Goal: Information Seeking & Learning: Learn about a topic

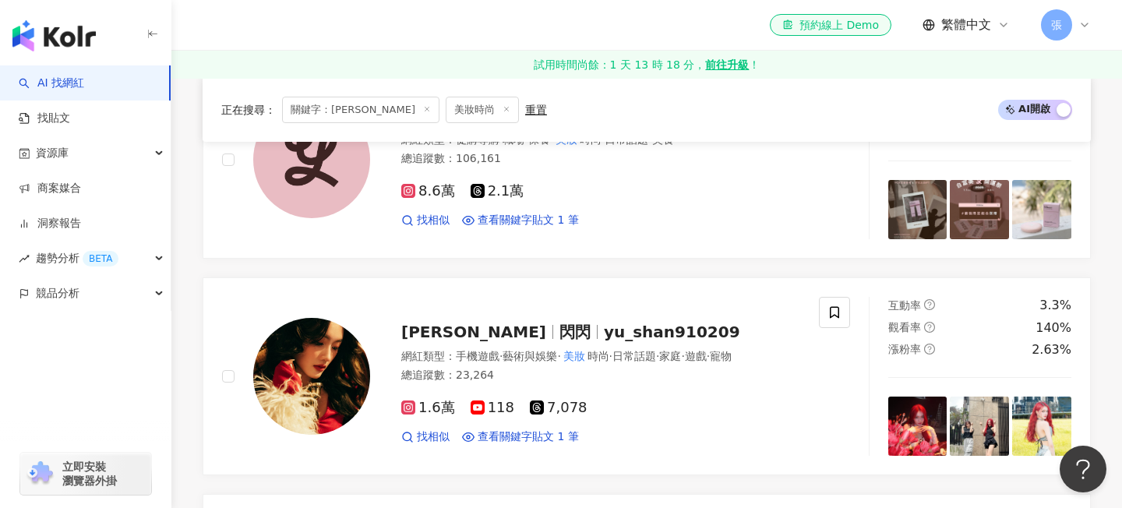
scroll to position [2360, 0]
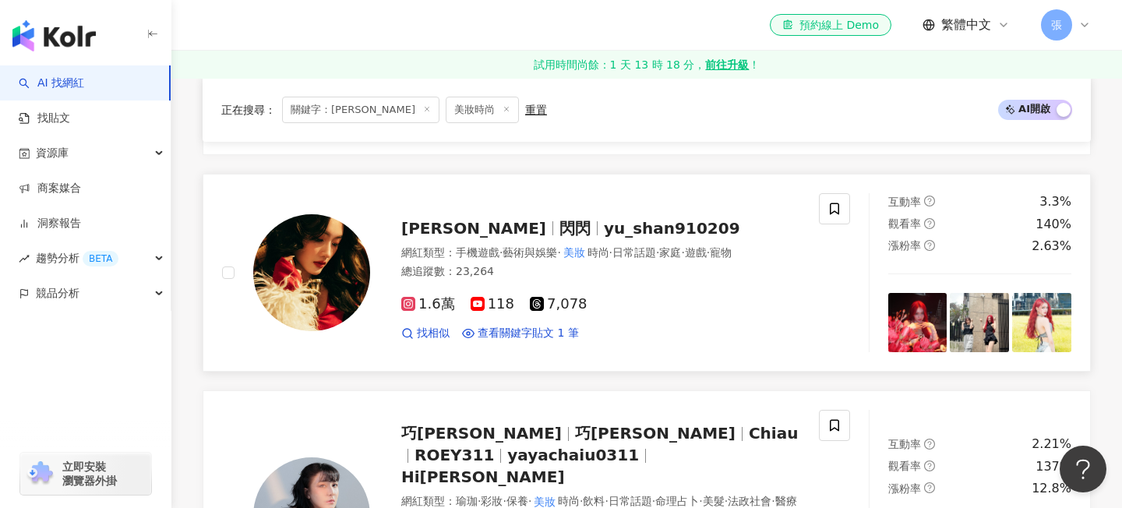
click at [604, 229] on span "yu_shan910209" at bounding box center [672, 228] width 136 height 19
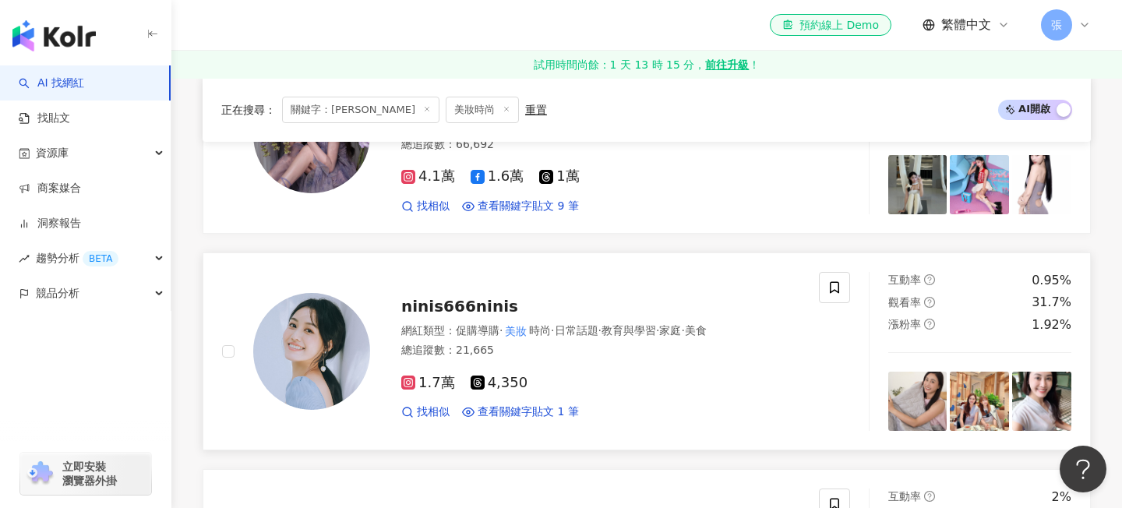
scroll to position [783, 0]
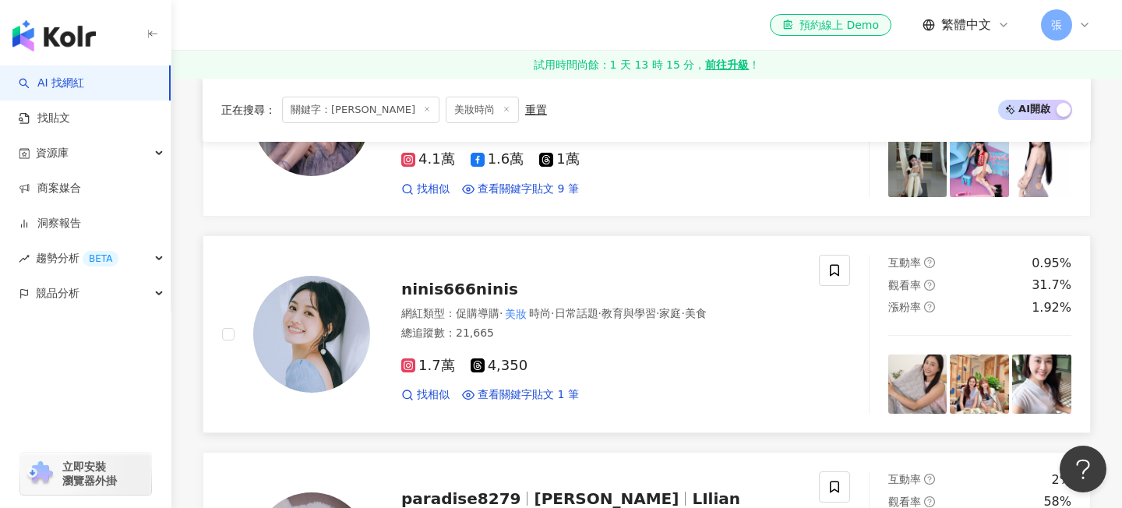
click at [487, 294] on span "ninis666ninis" at bounding box center [459, 289] width 117 height 19
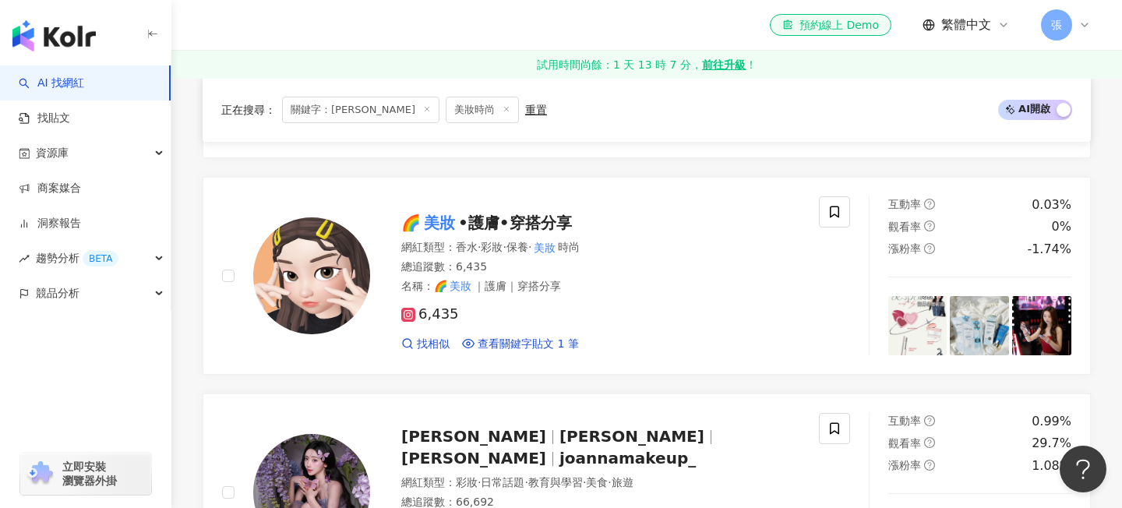
scroll to position [407, 0]
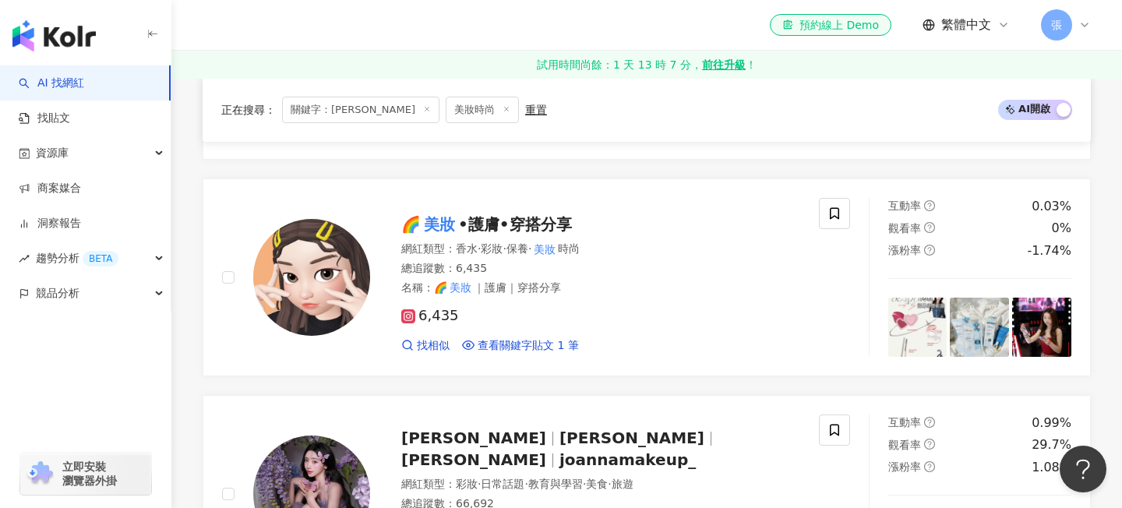
click at [524, 229] on span "•護膚•穿搭分享" at bounding box center [515, 224] width 114 height 19
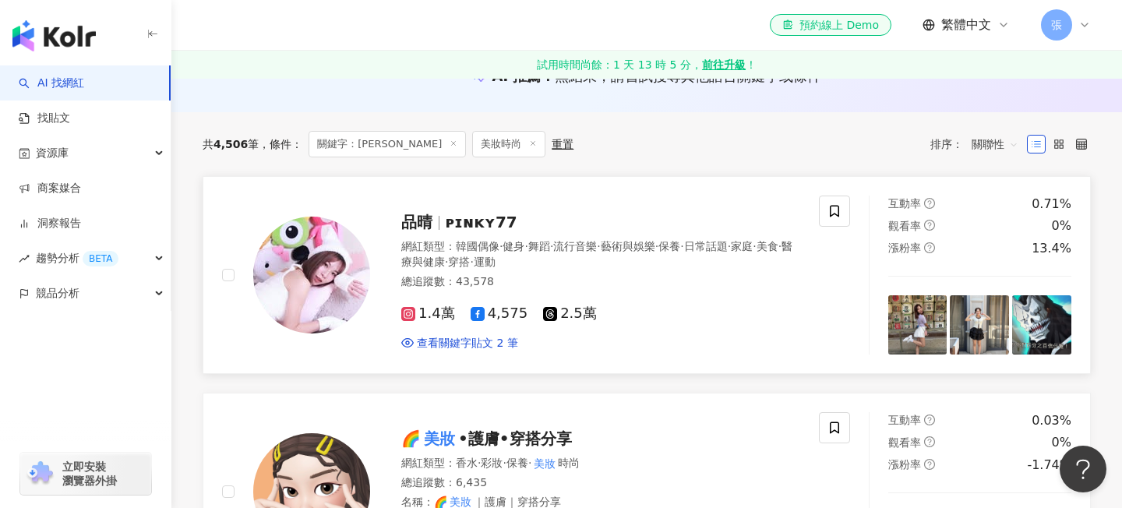
scroll to position [181, 0]
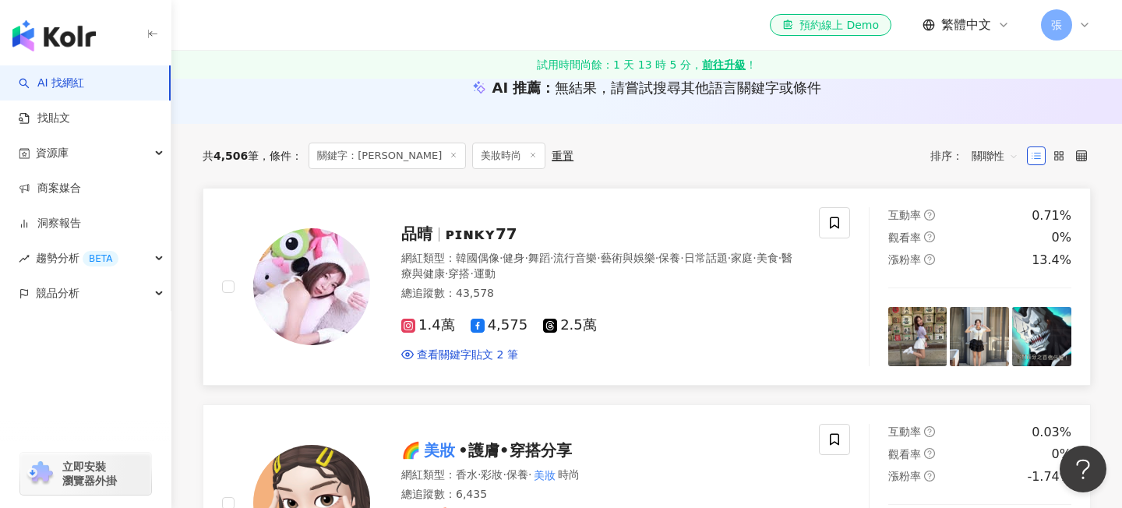
click at [498, 240] on span "ᴘɪɴᴋʏ77" at bounding box center [482, 233] width 72 height 19
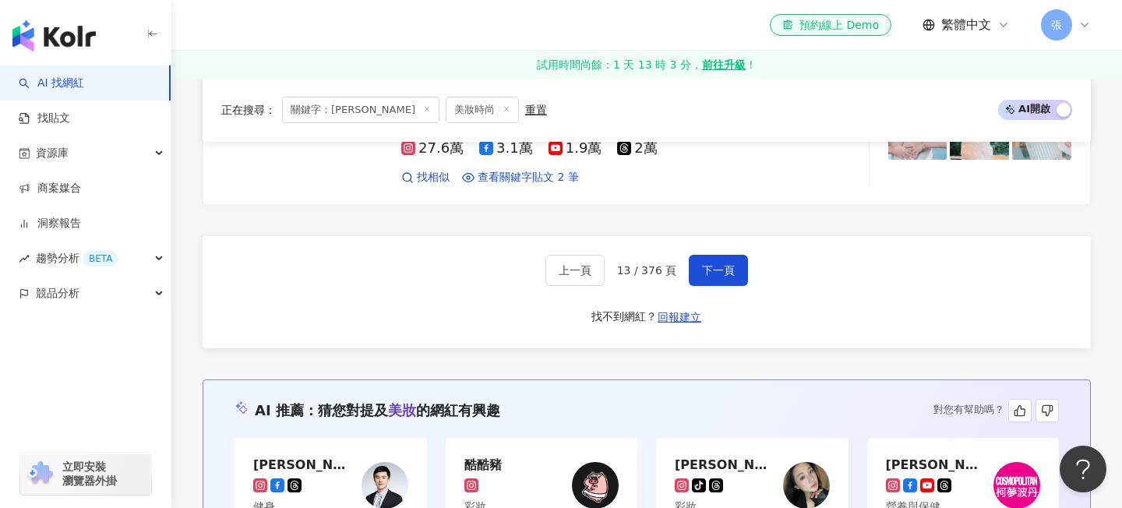
scroll to position [2783, 0]
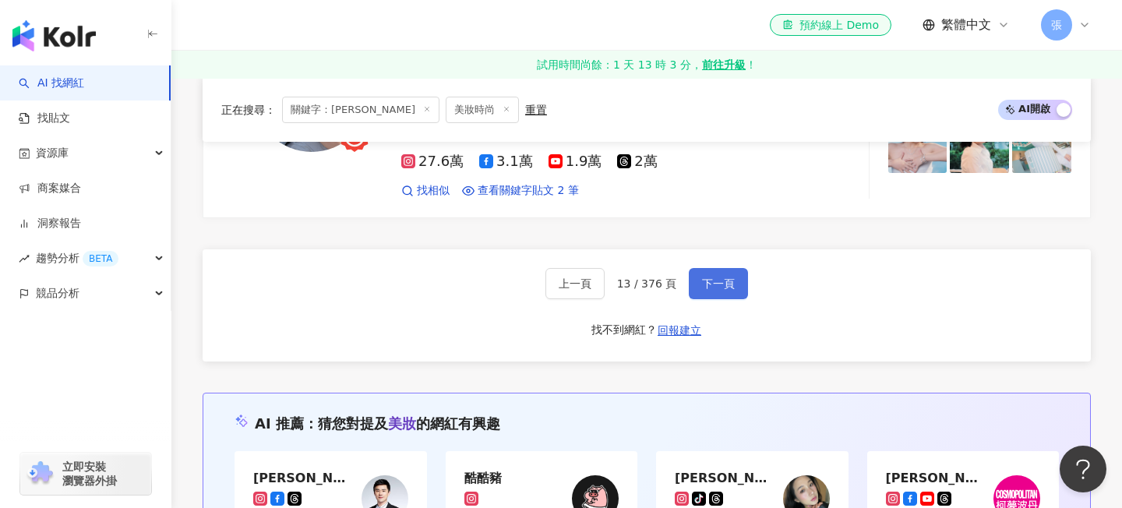
click at [714, 277] on span "下一頁" at bounding box center [718, 283] width 33 height 12
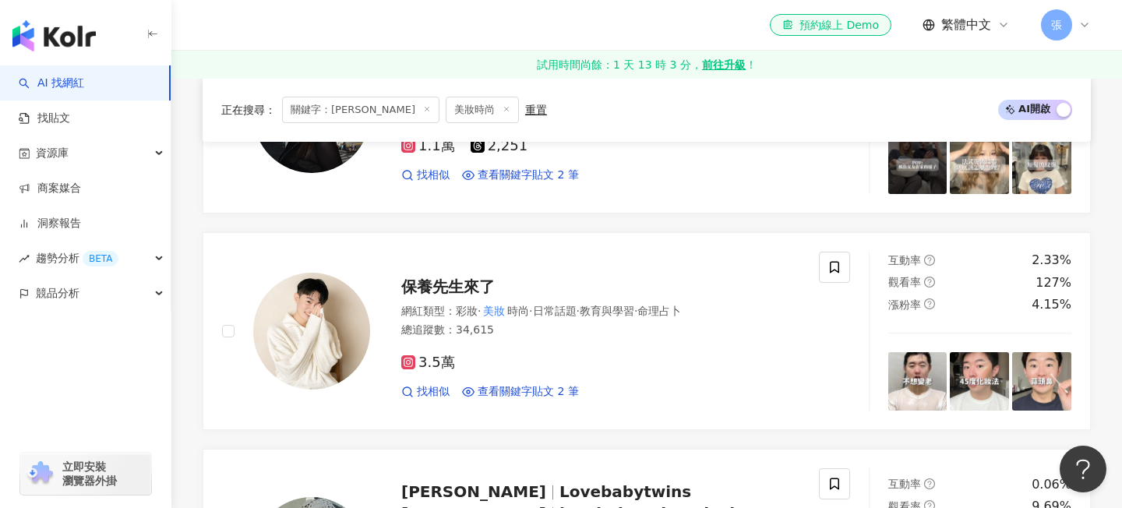
scroll to position [2117, 0]
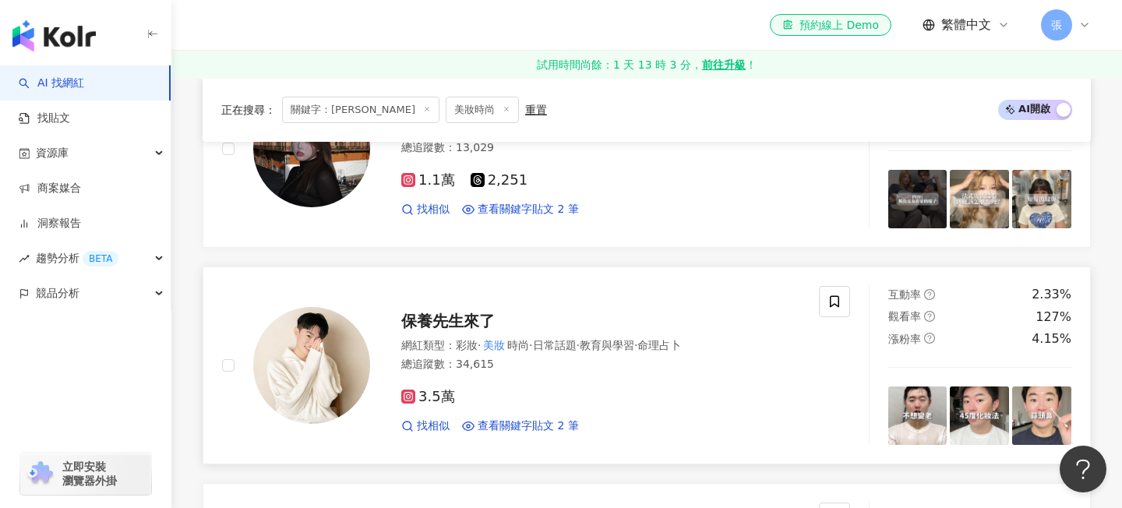
click at [432, 312] on span "保養先生來了" at bounding box center [447, 321] width 93 height 19
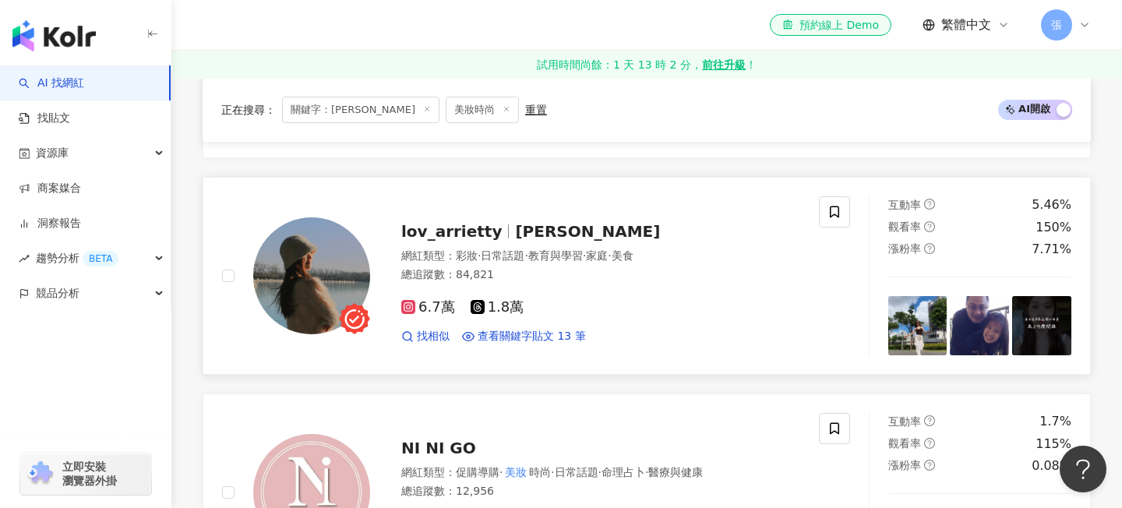
scroll to position [1333, 0]
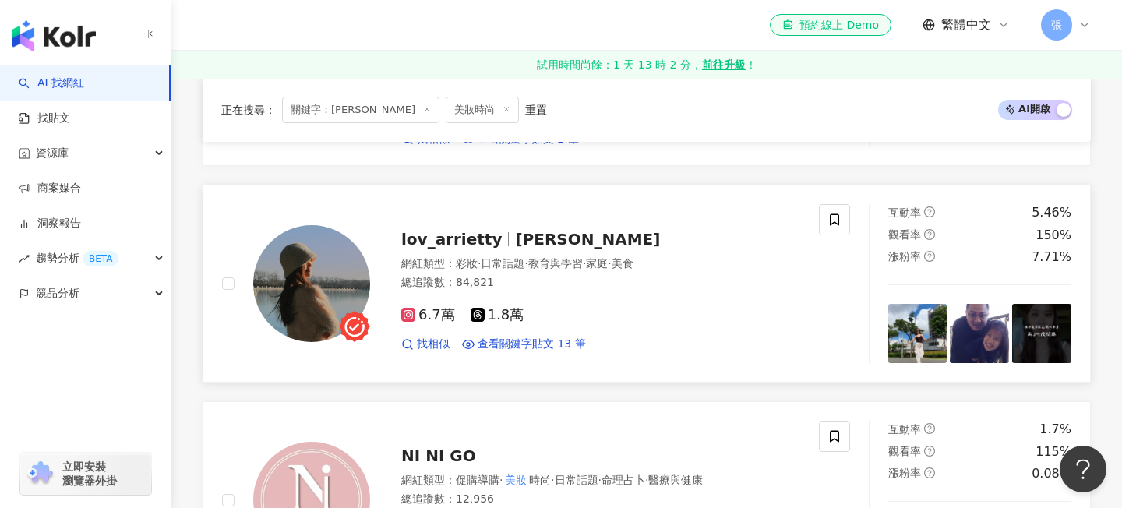
click at [530, 230] on span "黃允" at bounding box center [587, 239] width 145 height 19
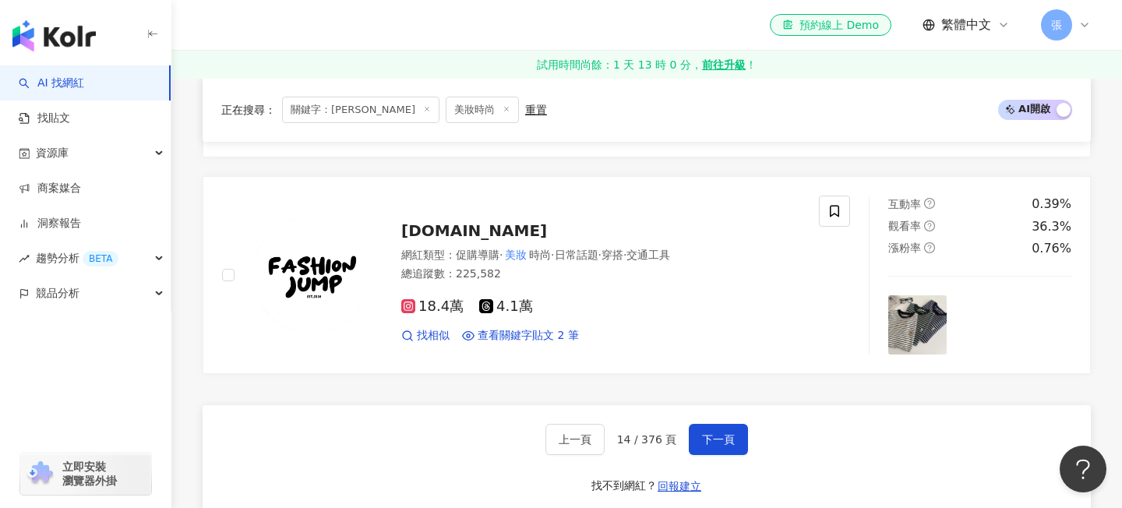
scroll to position [2708, 0]
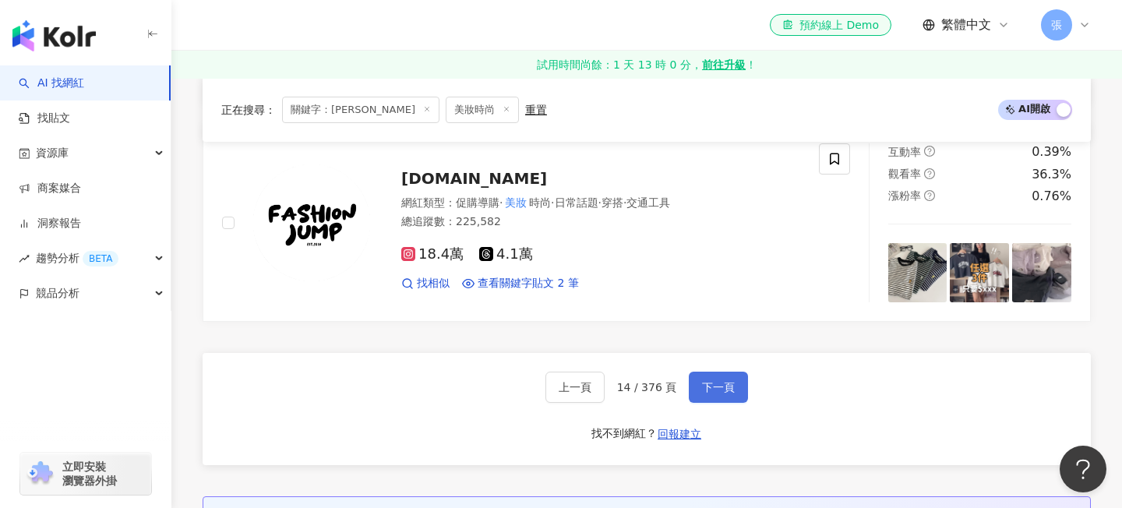
click at [693, 372] on button "下一頁" at bounding box center [718, 387] width 59 height 31
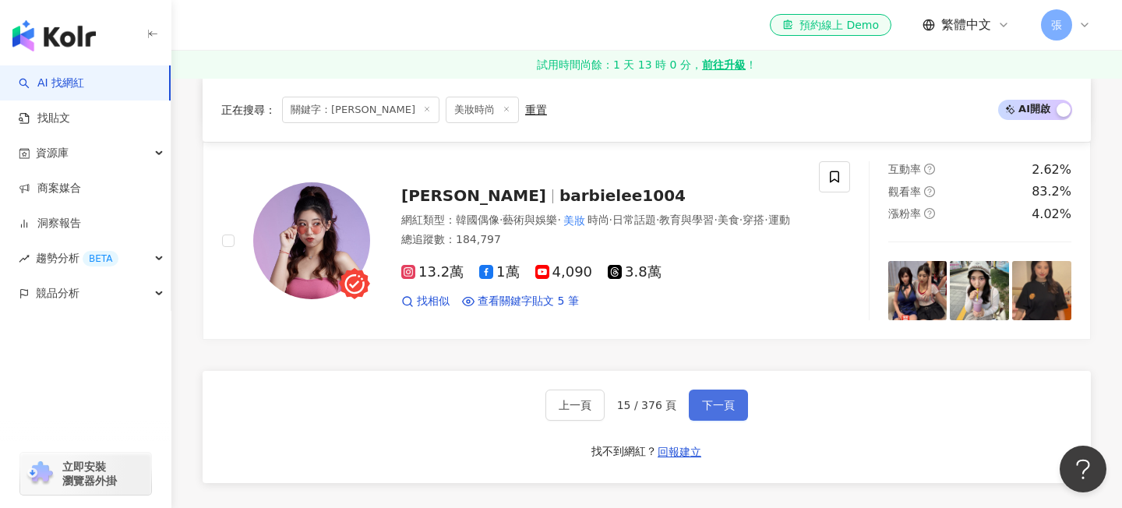
scroll to position [2637, 0]
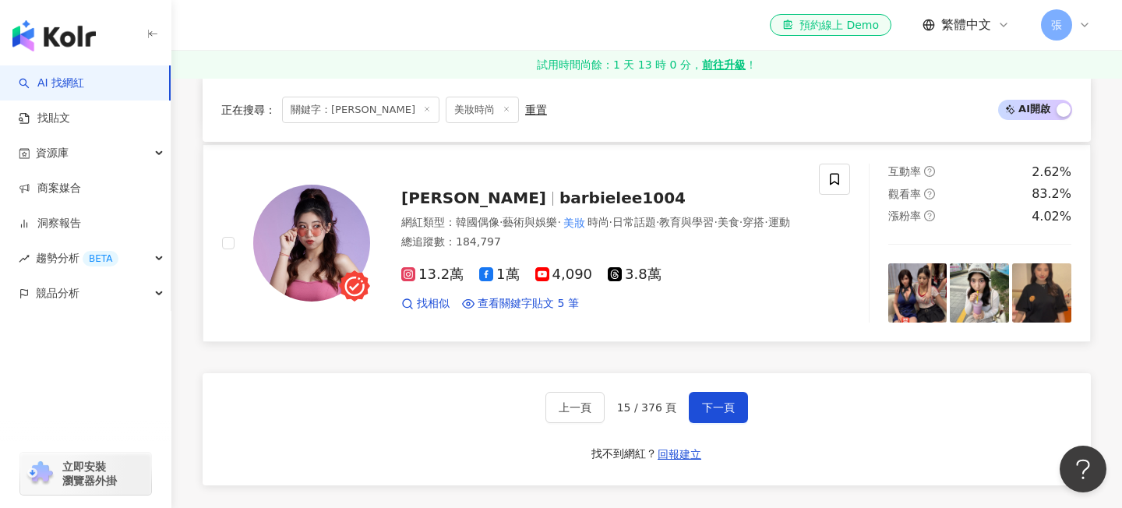
click at [571, 189] on span "barbielee1004" at bounding box center [622, 198] width 126 height 19
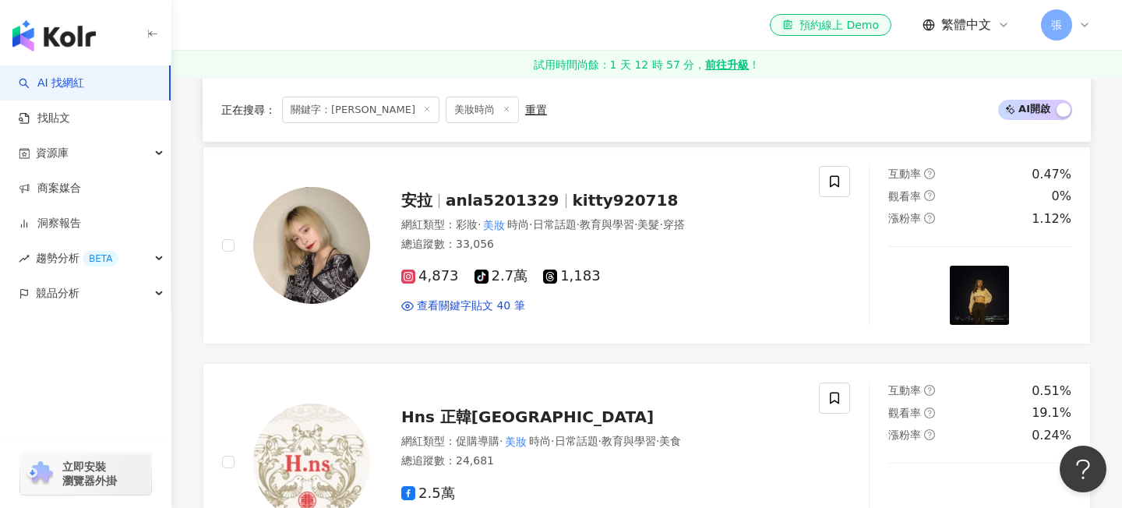
scroll to position [1766, 0]
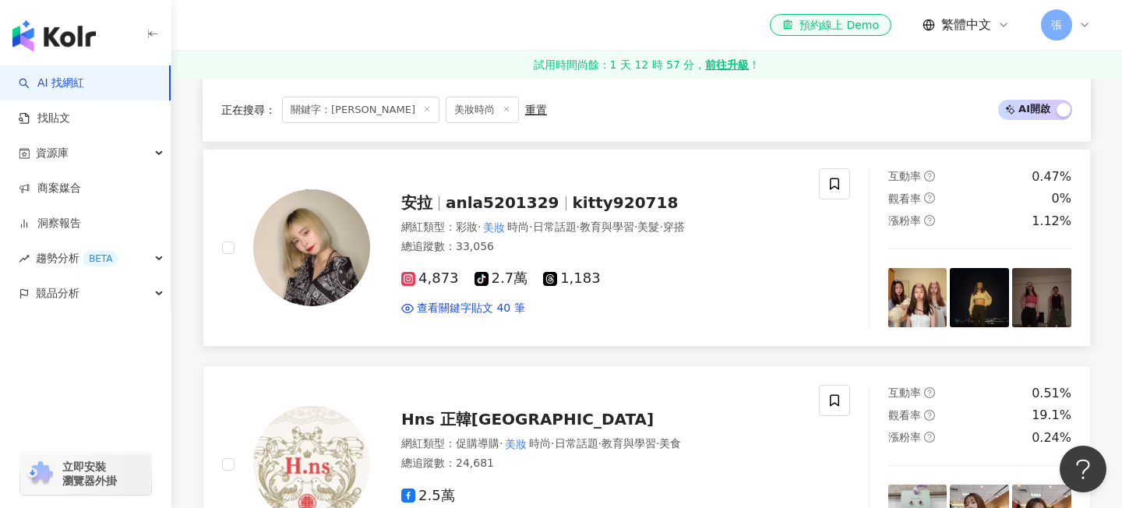
click at [576, 193] on span "kitty920718" at bounding box center [626, 202] width 106 height 19
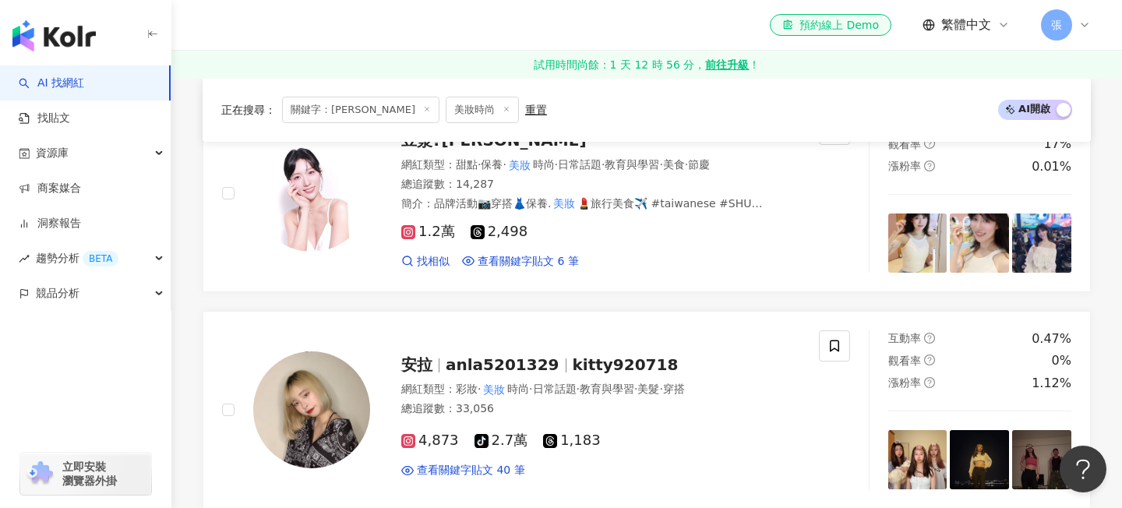
scroll to position [1536, 0]
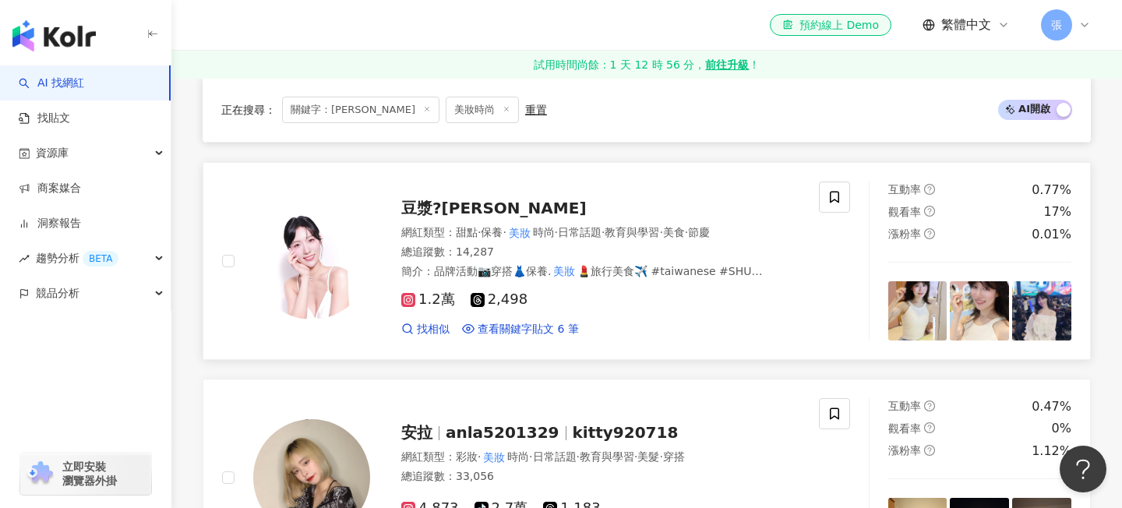
click at [502, 205] on div "豆漿?Jessica 網紅類型 ： 甜點 · 保養 · 美妝 時尚 · 日常話題 · 教育與學習 · 美食 · 節慶 總追蹤數 ： 14,287 簡介 ： 品…" at bounding box center [585, 261] width 430 height 152
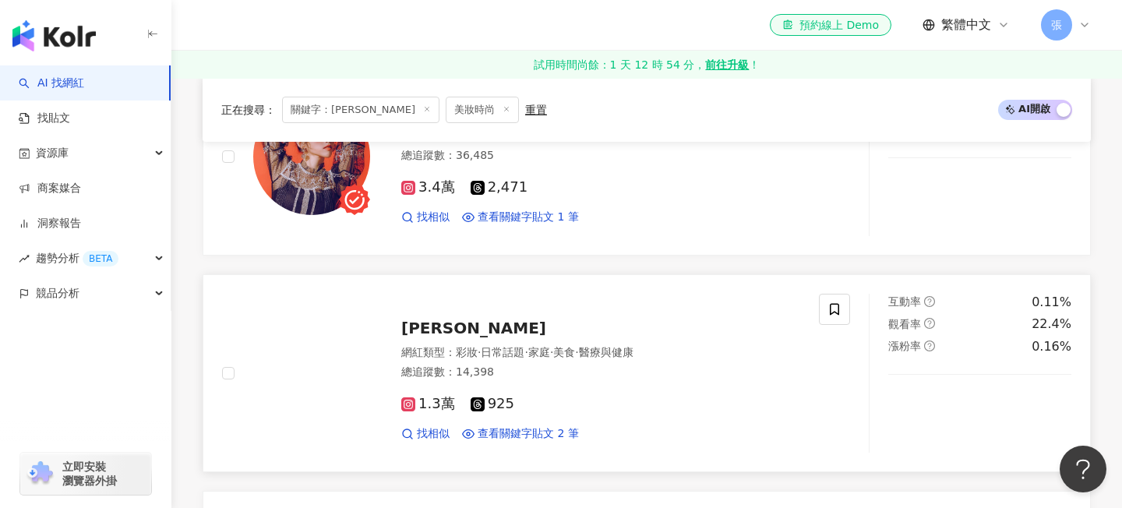
scroll to position [989, 0]
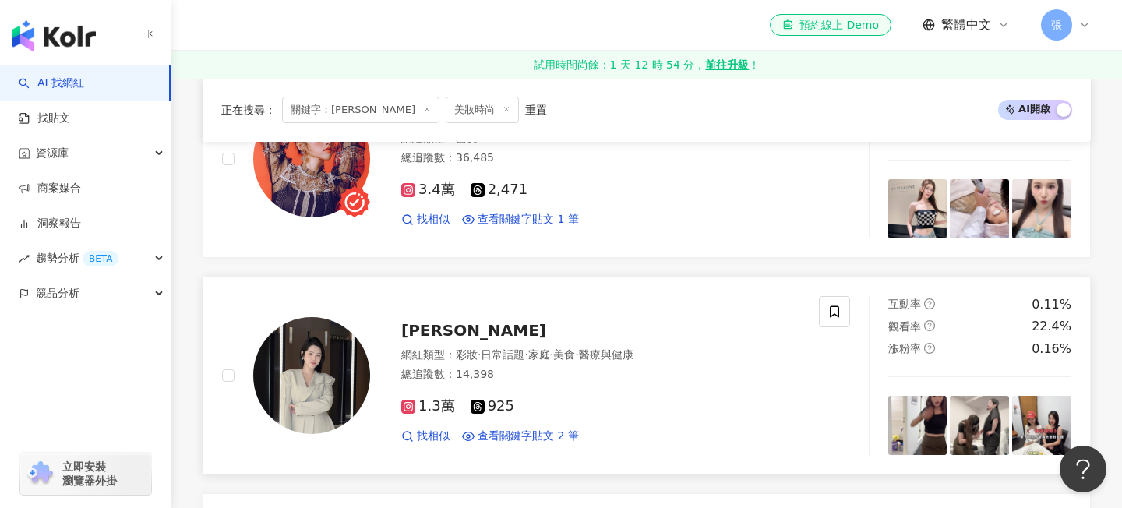
click at [446, 307] on div "Jing Jie Ye 網紅類型 ： 彩妝 · 日常話題 · 家庭 · 美食 · 醫療與健康 總追蹤數 ： 14,398 1.3萬 925 找相似 查看關鍵字…" at bounding box center [585, 375] width 430 height 136
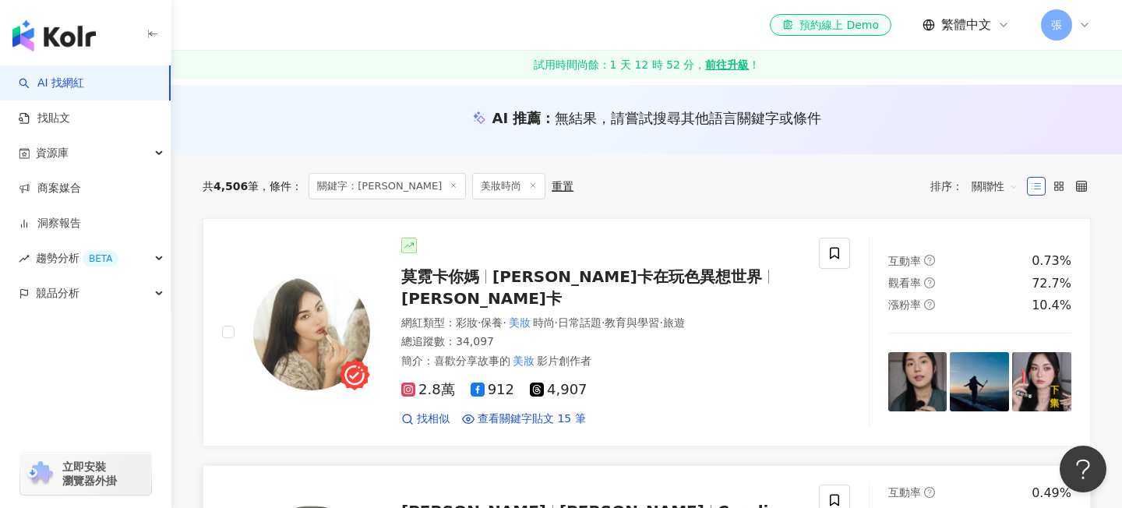
scroll to position [199, 0]
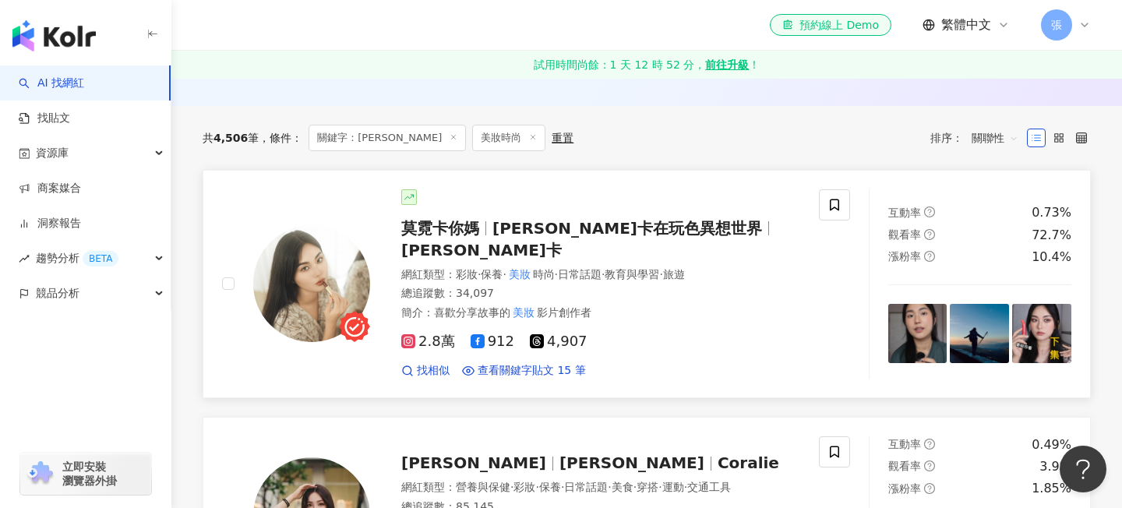
click at [671, 213] on div "莫霓卡你媽 莫霓卡在玩色異想世界 莫霓卡 網紅類型 ： 彩妝 · 保養 · 美妝 時尚 · 日常話題 · 教育與學習 · 旅遊 總追蹤數 ： 34,097 簡…" at bounding box center [585, 283] width 430 height 189
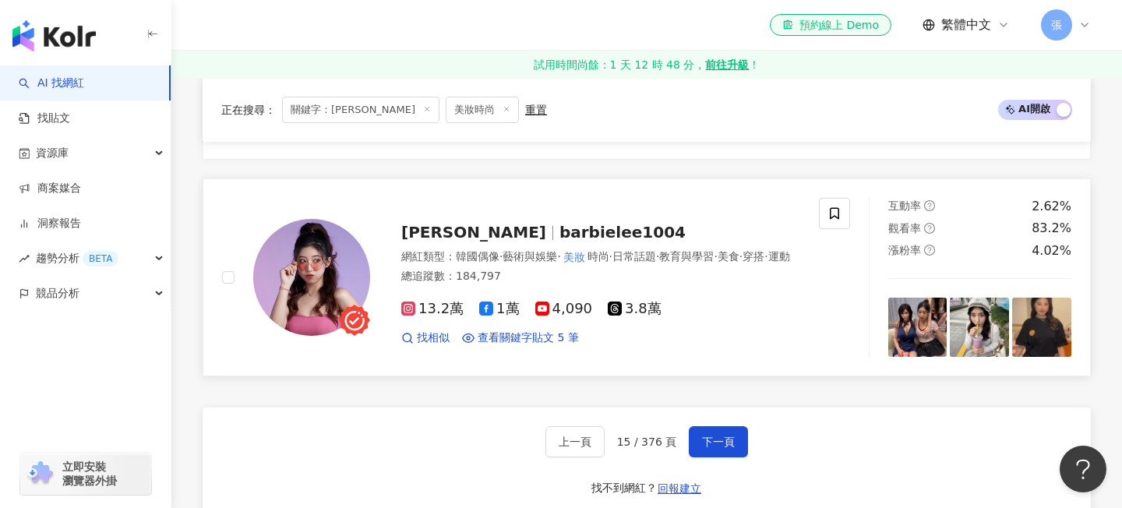
scroll to position [2613, 0]
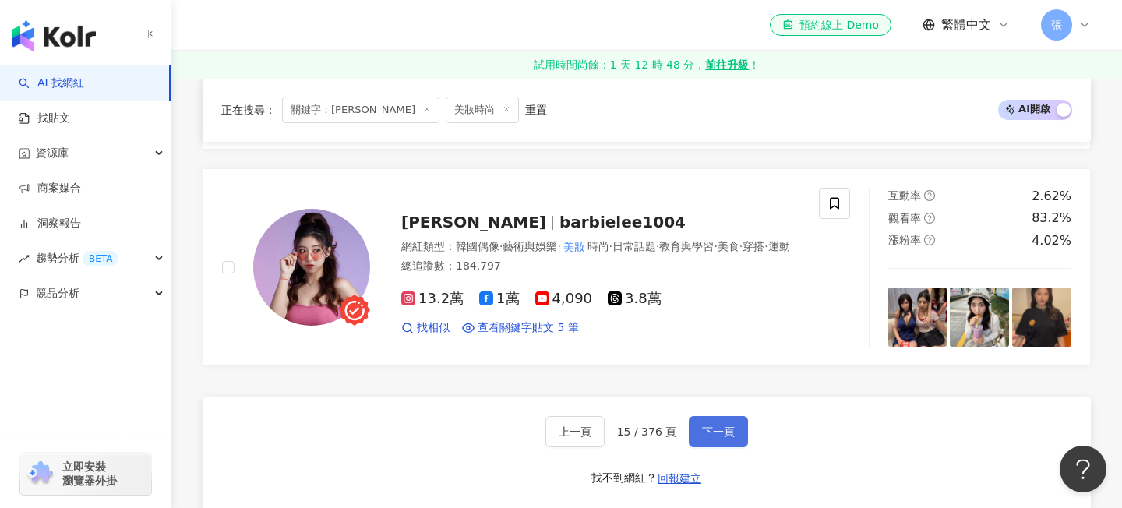
click at [724, 424] on button "下一頁" at bounding box center [718, 431] width 59 height 31
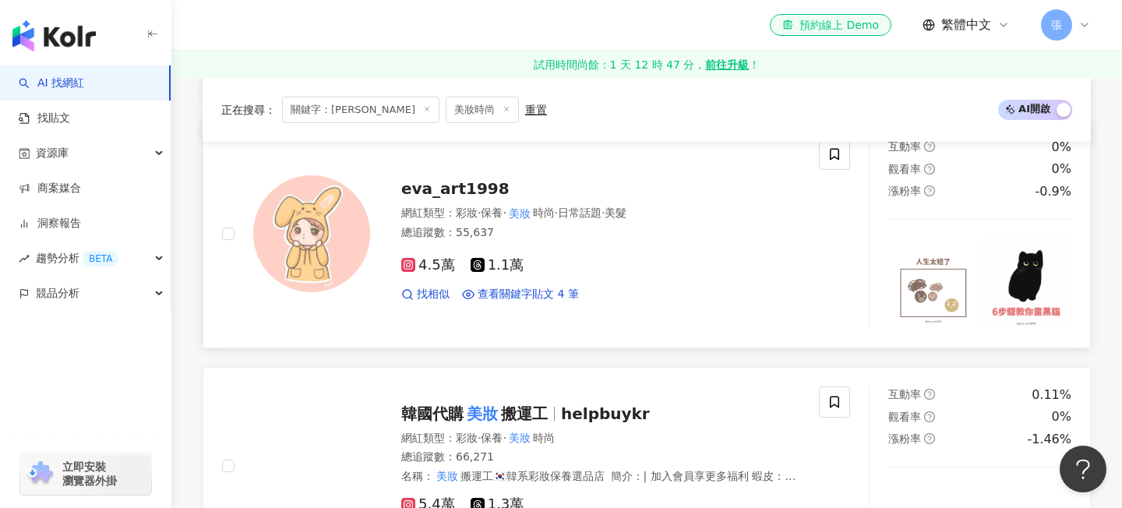
scroll to position [2209, 0]
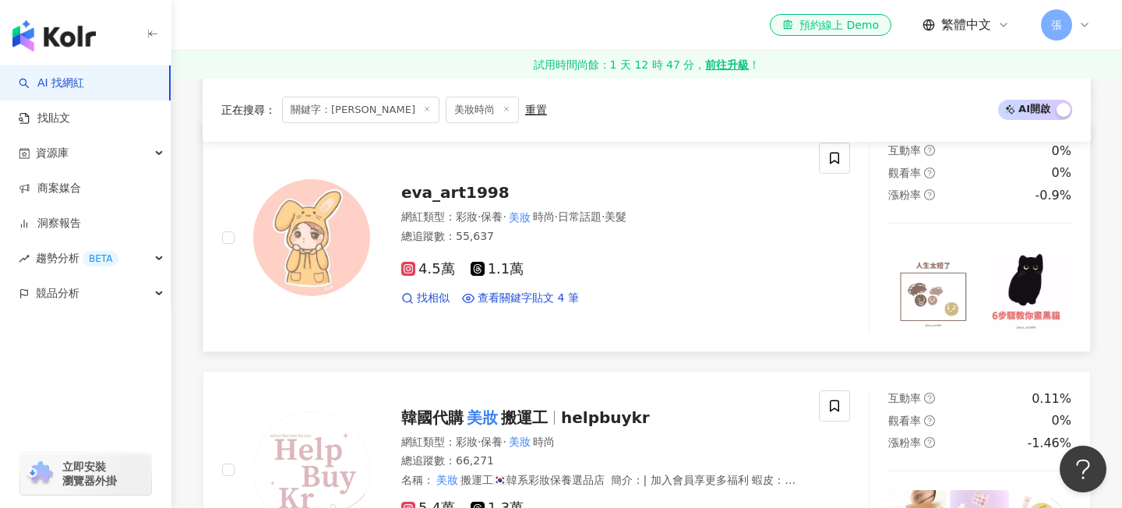
click at [474, 192] on span "eva_art1998" at bounding box center [455, 192] width 108 height 19
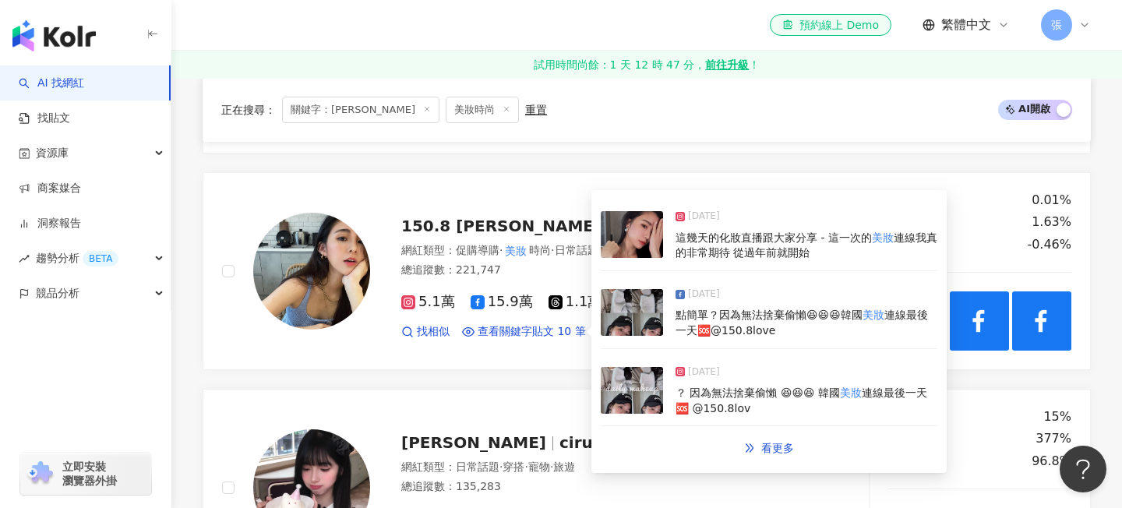
scroll to position [1701, 0]
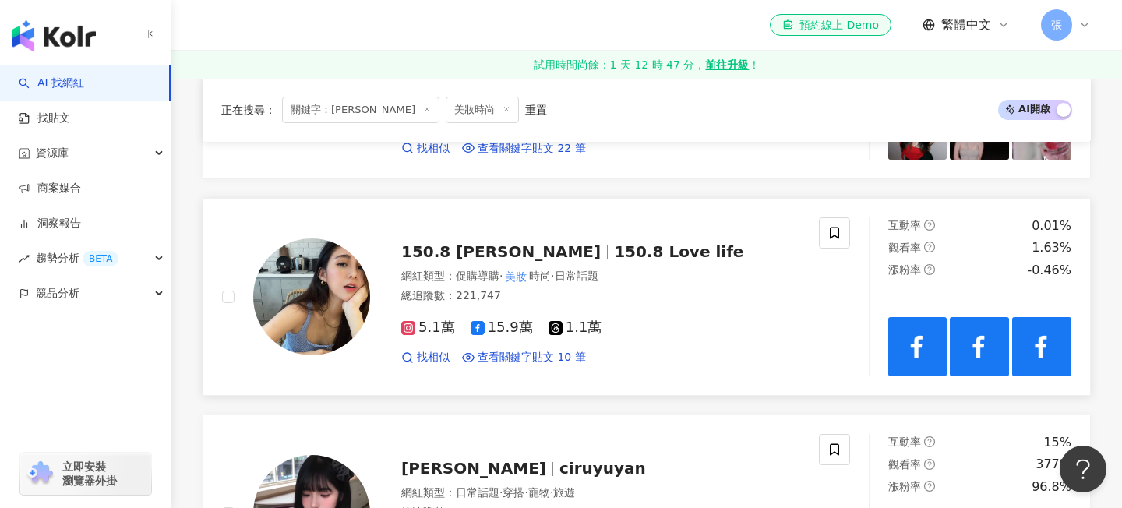
click at [488, 242] on span "150.8 小涵" at bounding box center [507, 251] width 213 height 19
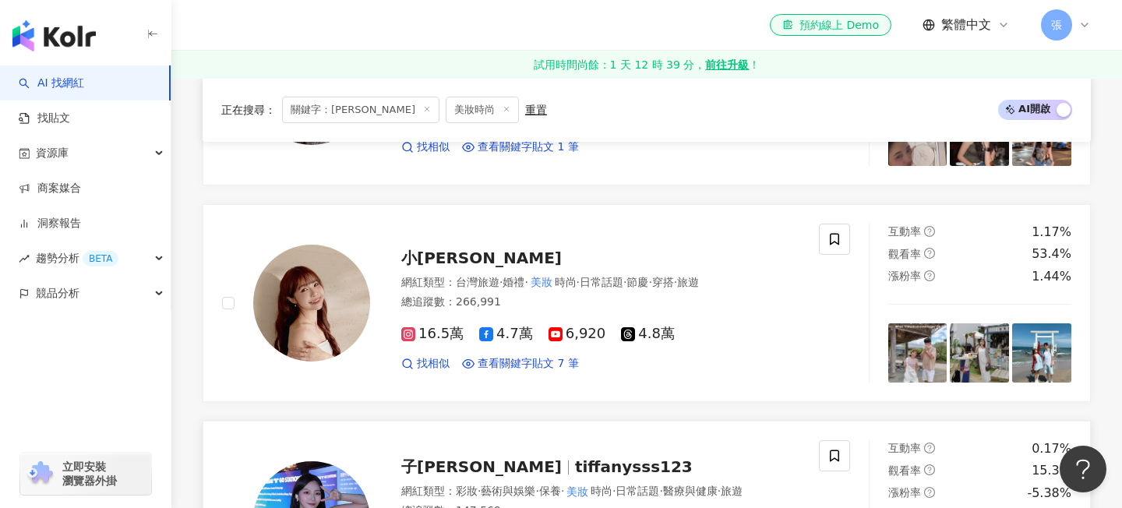
scroll to position [1260, 0]
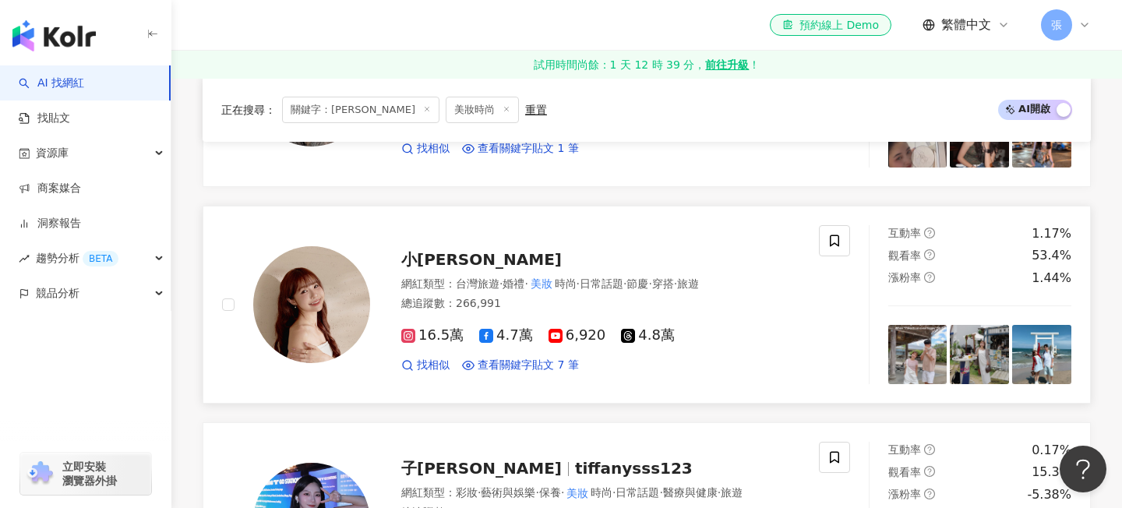
click at [499, 250] on span "小Connie愛夢遊" at bounding box center [481, 259] width 160 height 19
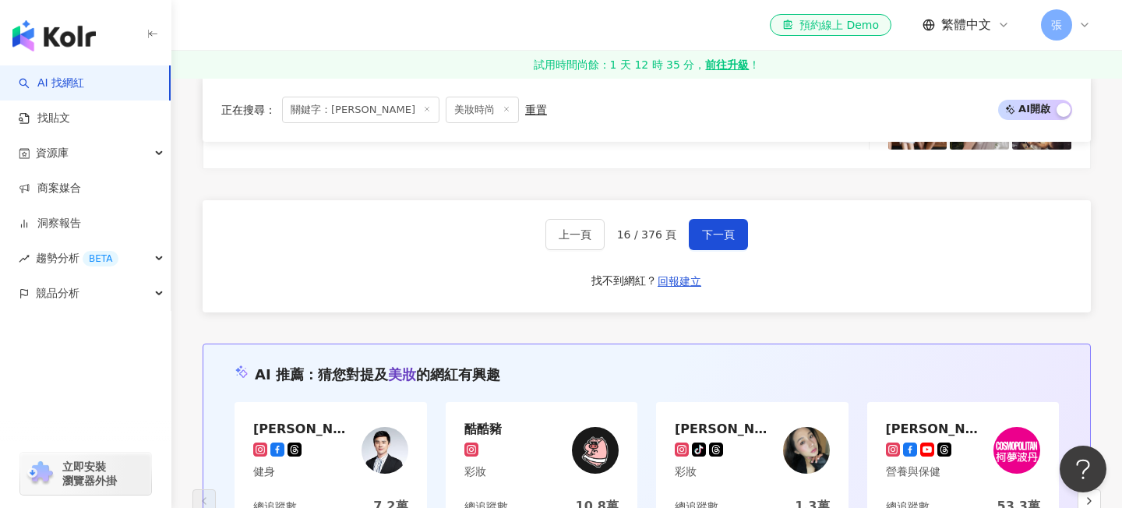
scroll to position [2806, 0]
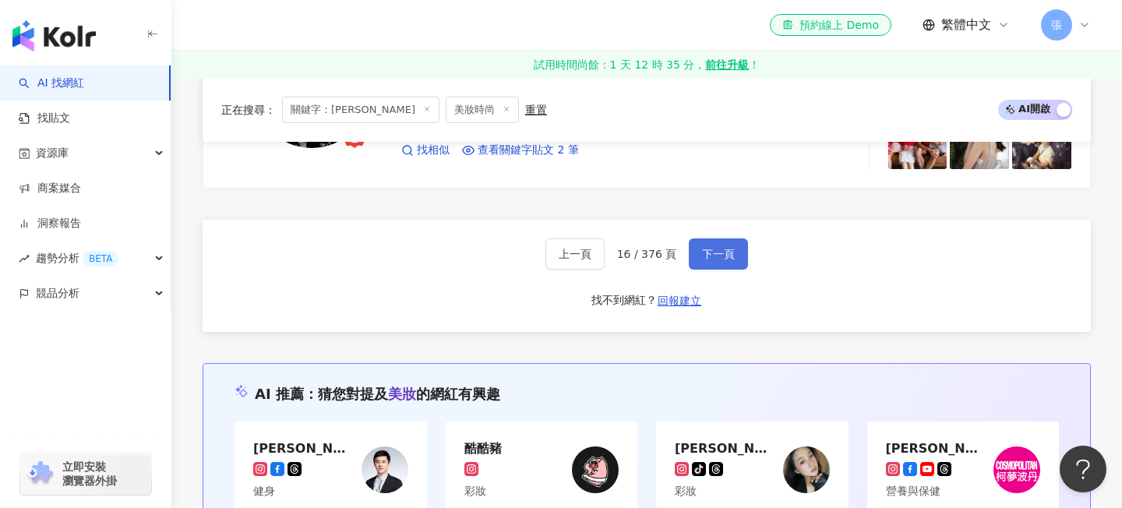
click at [693, 246] on button "下一頁" at bounding box center [718, 253] width 59 height 31
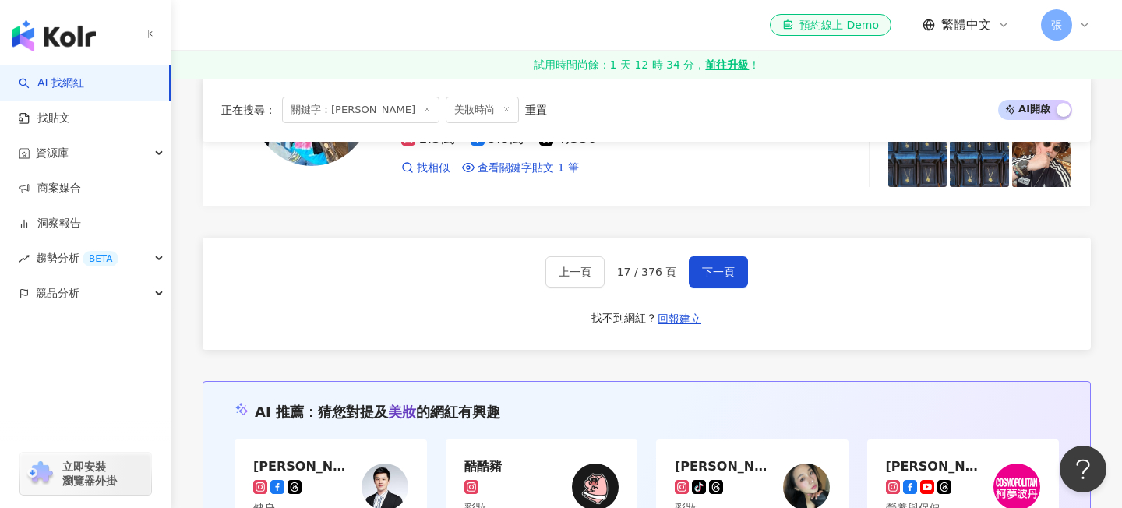
scroll to position [2613, 0]
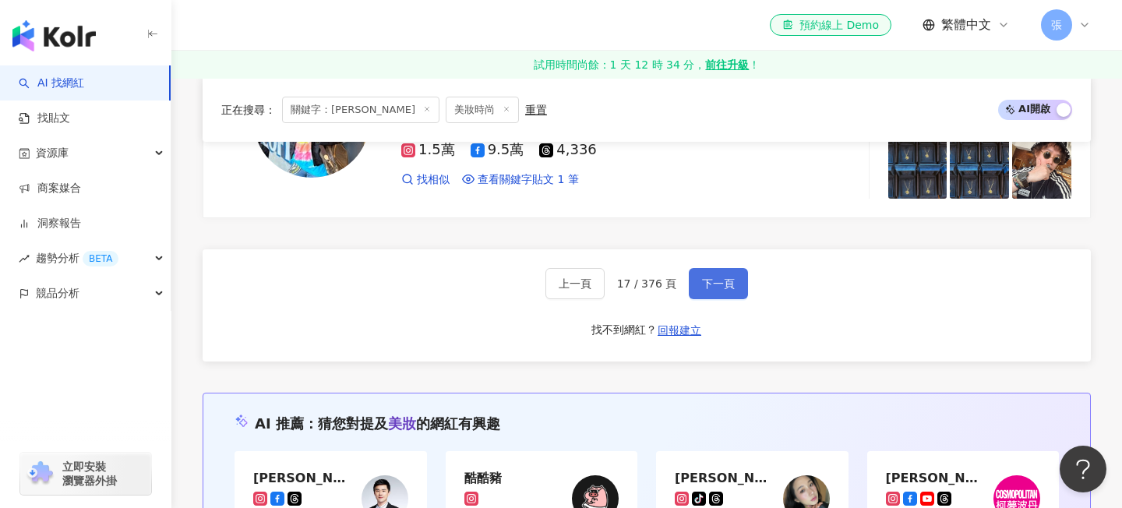
click at [710, 290] on span "下一頁" at bounding box center [718, 283] width 33 height 12
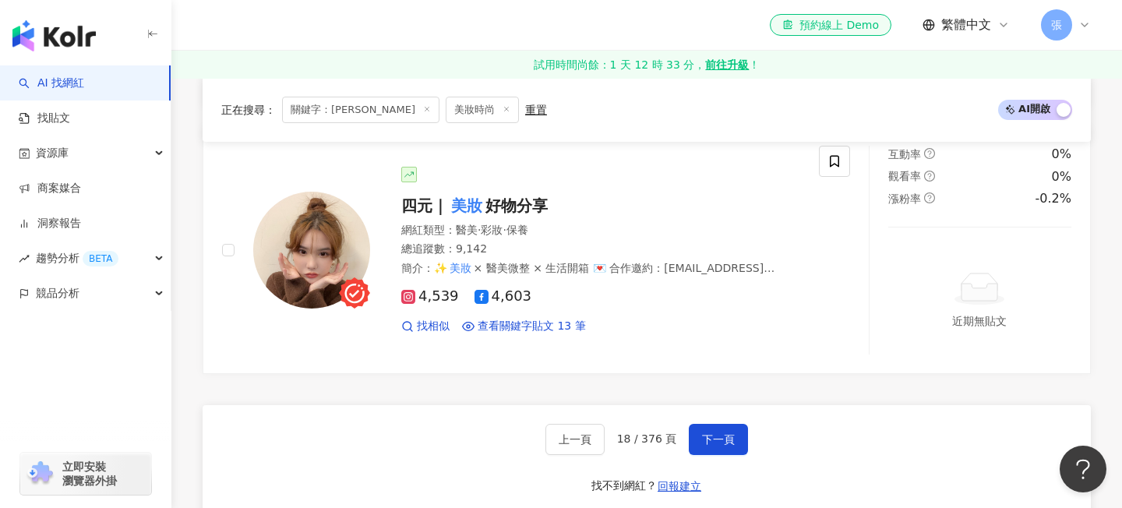
scroll to position [2623, 0]
click at [516, 217] on span "好物分享" at bounding box center [516, 207] width 62 height 19
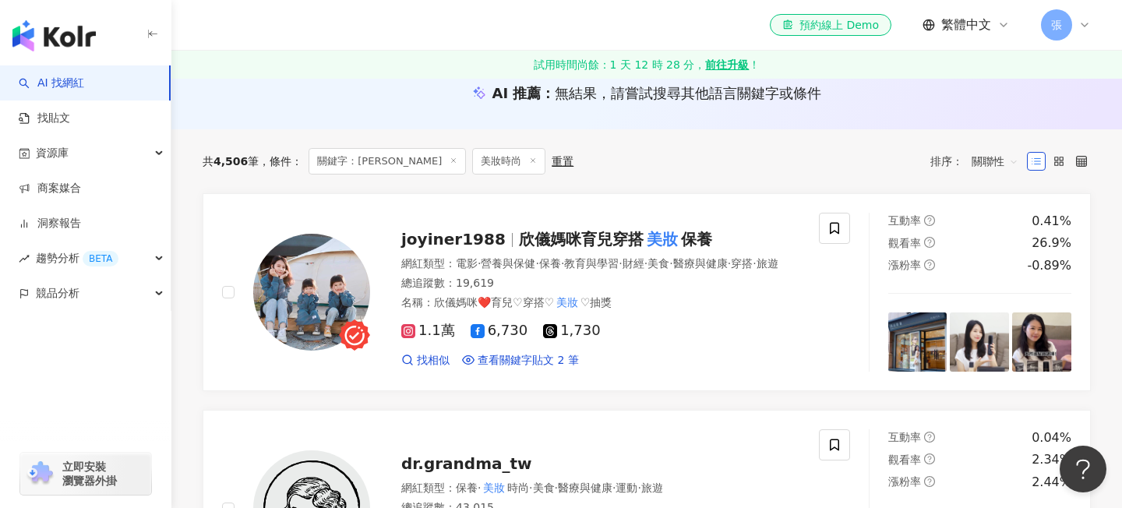
scroll to position [171, 0]
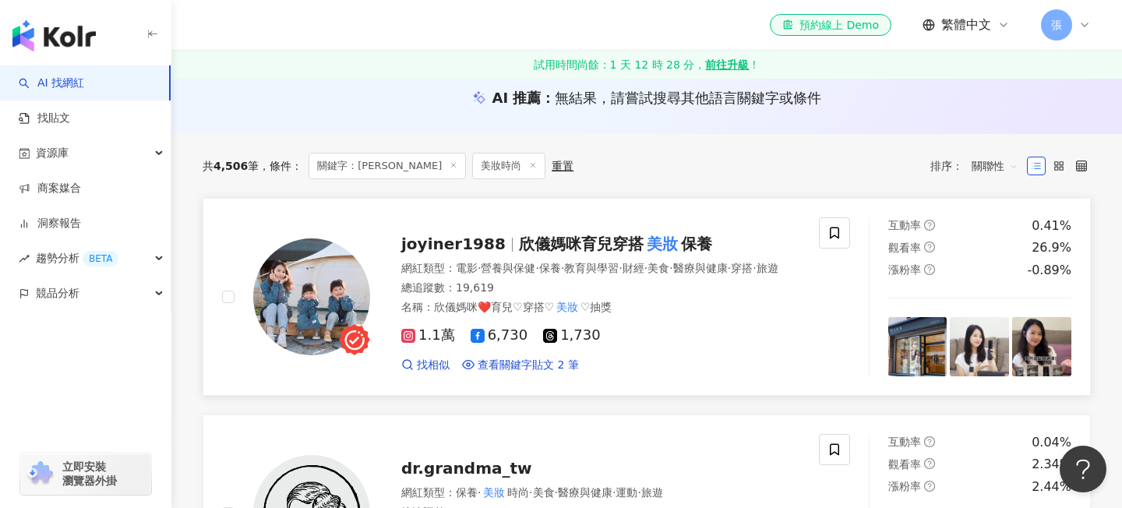
click at [609, 234] on span "欣儀媽咪育兒穿搭" at bounding box center [581, 243] width 125 height 19
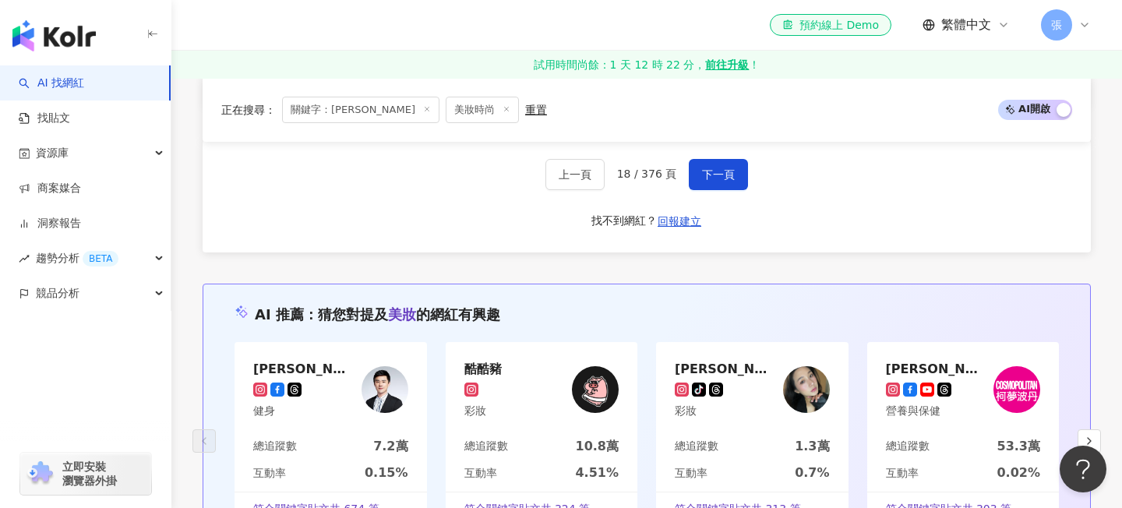
scroll to position [2888, 0]
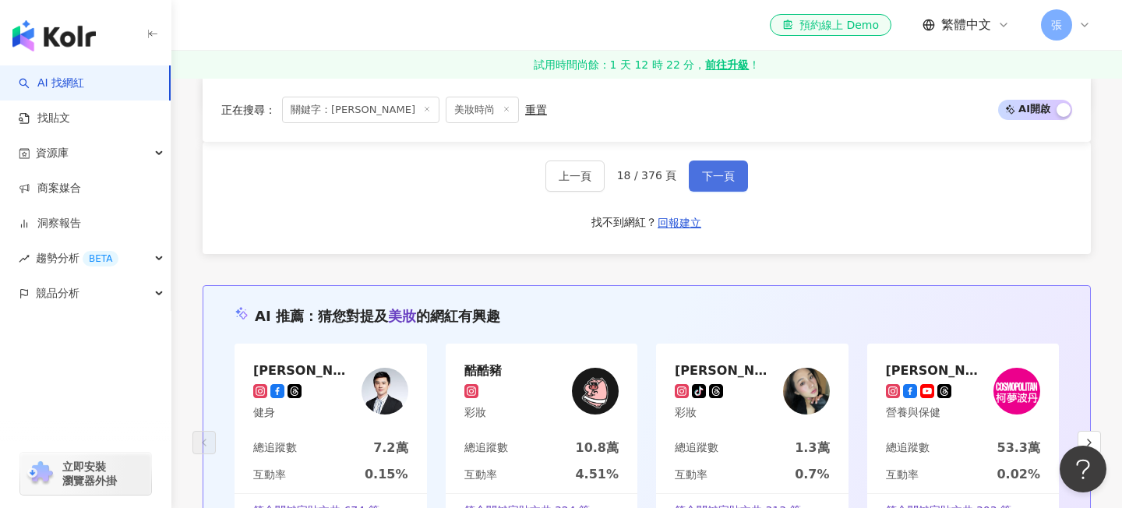
click at [708, 182] on span "下一頁" at bounding box center [718, 176] width 33 height 12
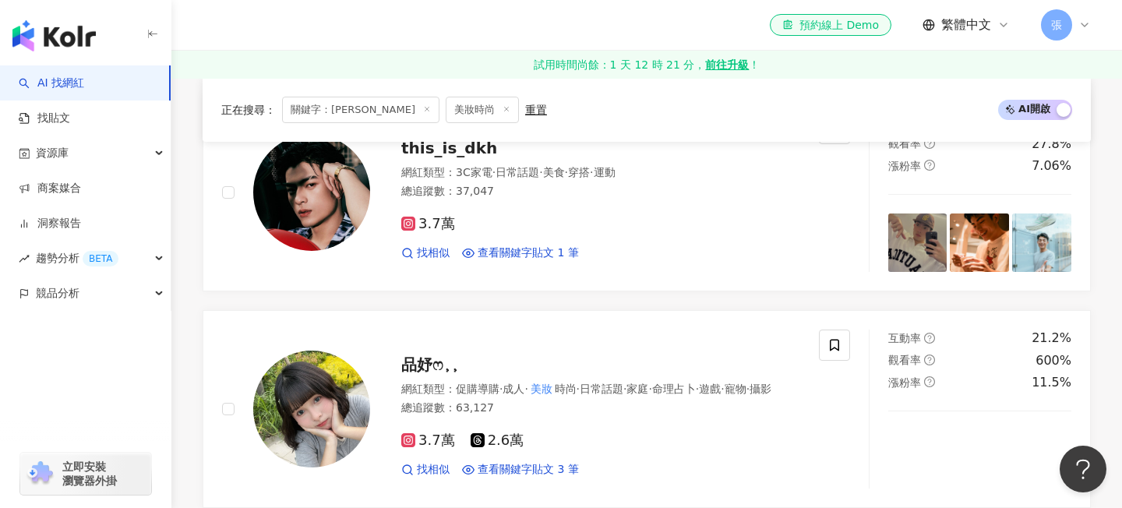
scroll to position [1838, 0]
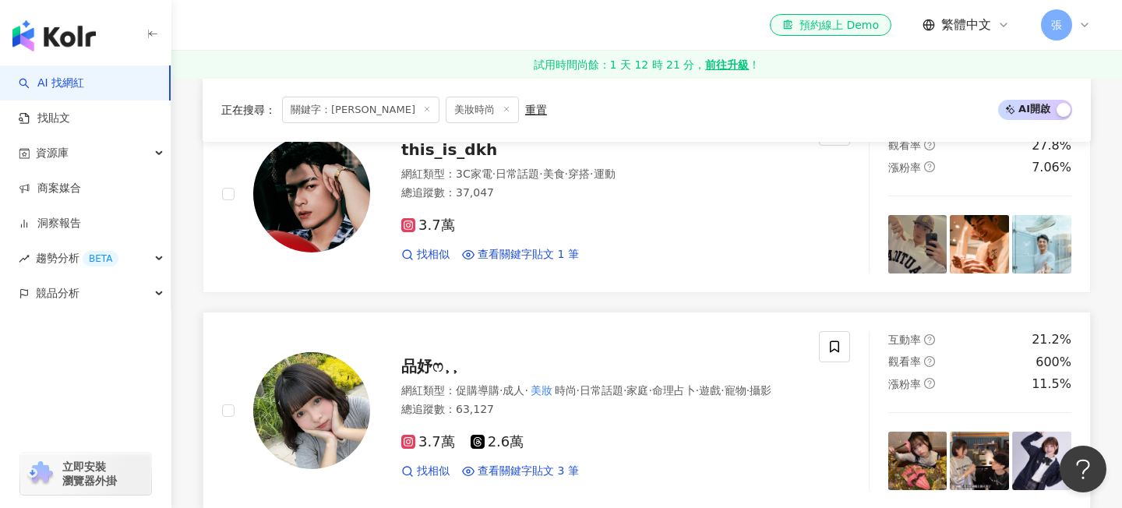
click at [418, 359] on span "品妤ෆ⸒⸒" at bounding box center [430, 366] width 58 height 19
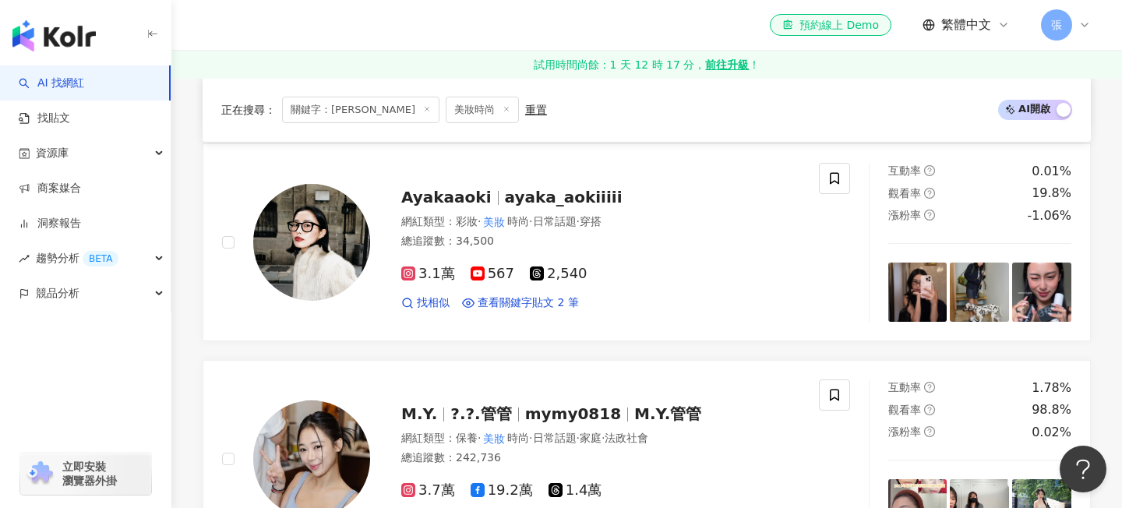
scroll to position [488, 0]
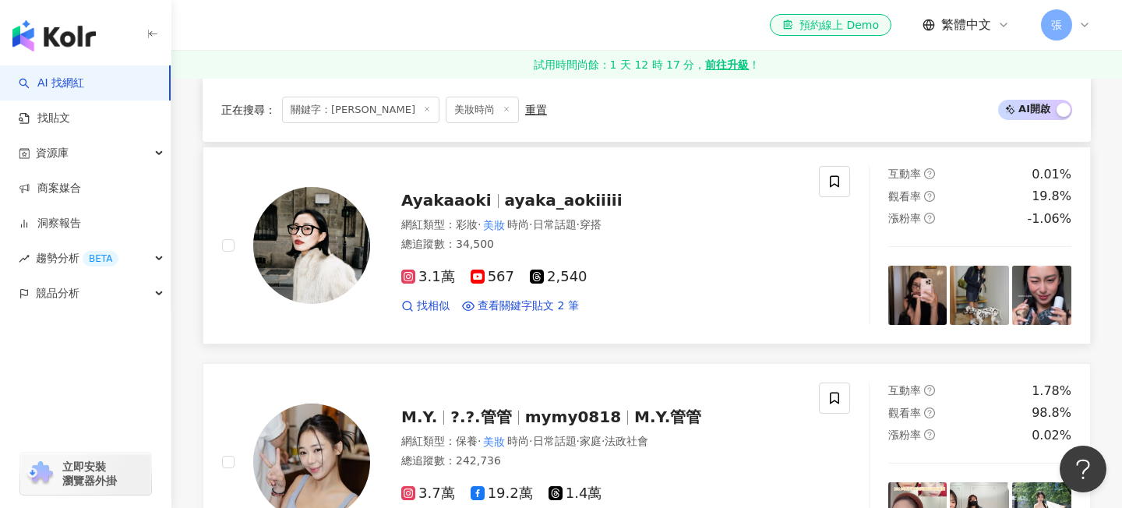
click at [587, 205] on span "ayaka_aokiiiii" at bounding box center [564, 200] width 118 height 19
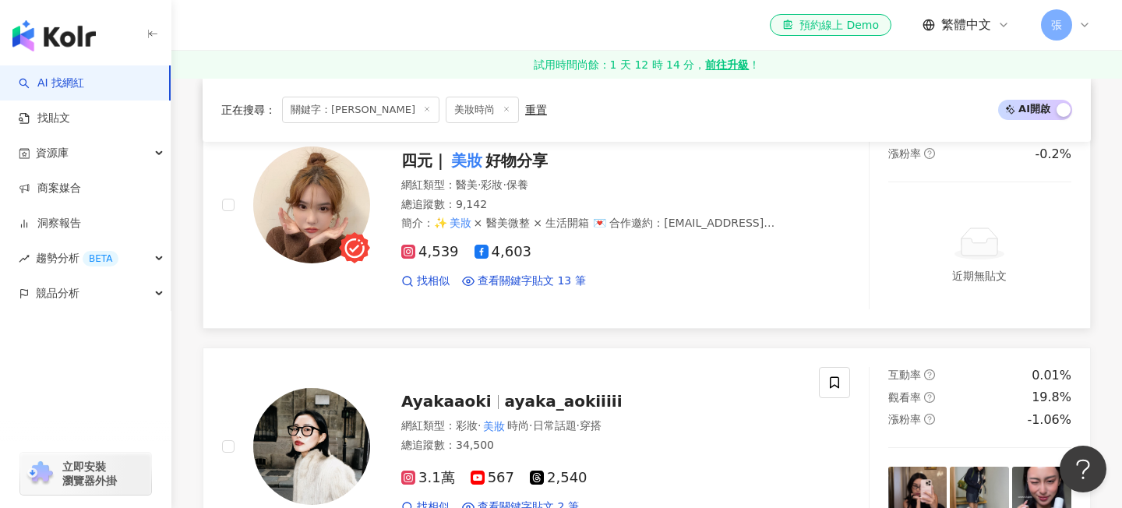
scroll to position [273, 0]
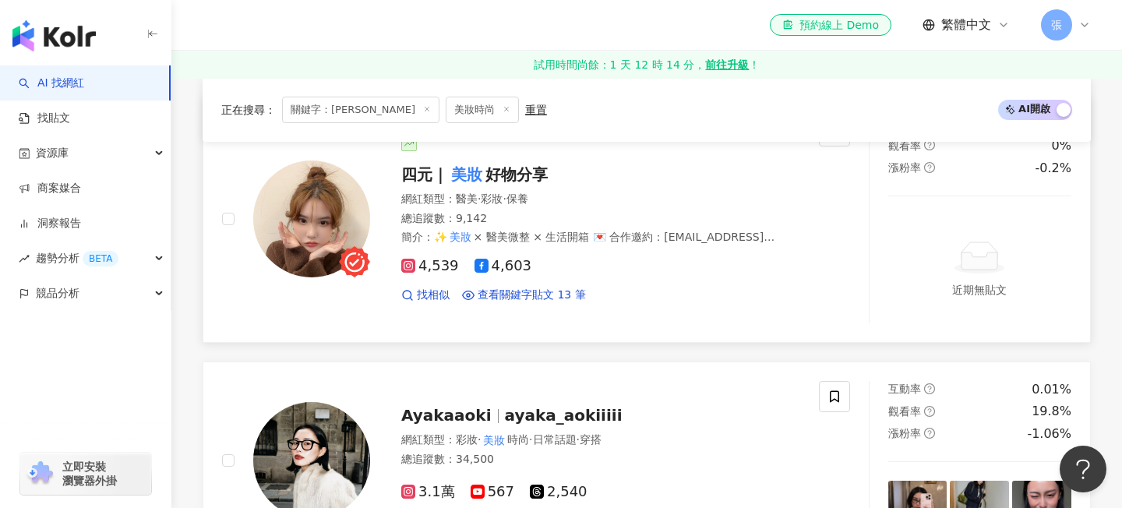
click at [520, 171] on span "好物分享" at bounding box center [516, 174] width 62 height 19
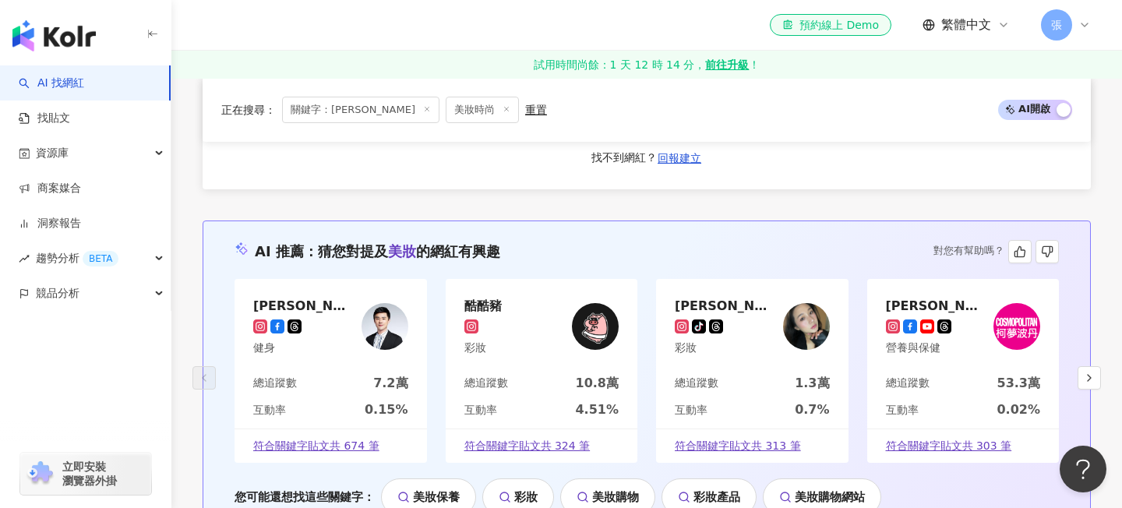
scroll to position [2862, 0]
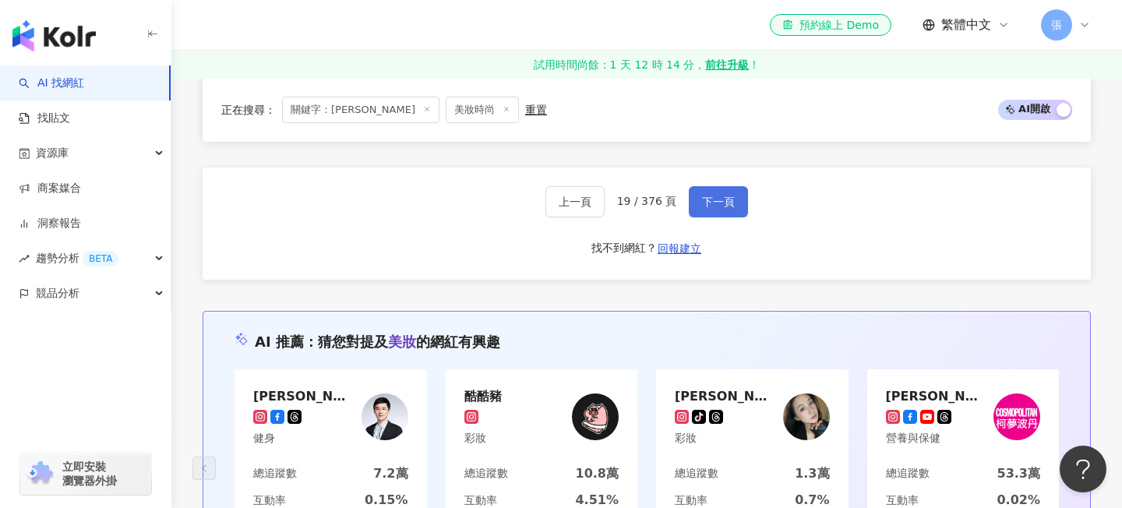
click at [724, 208] on span "下一頁" at bounding box center [718, 202] width 33 height 12
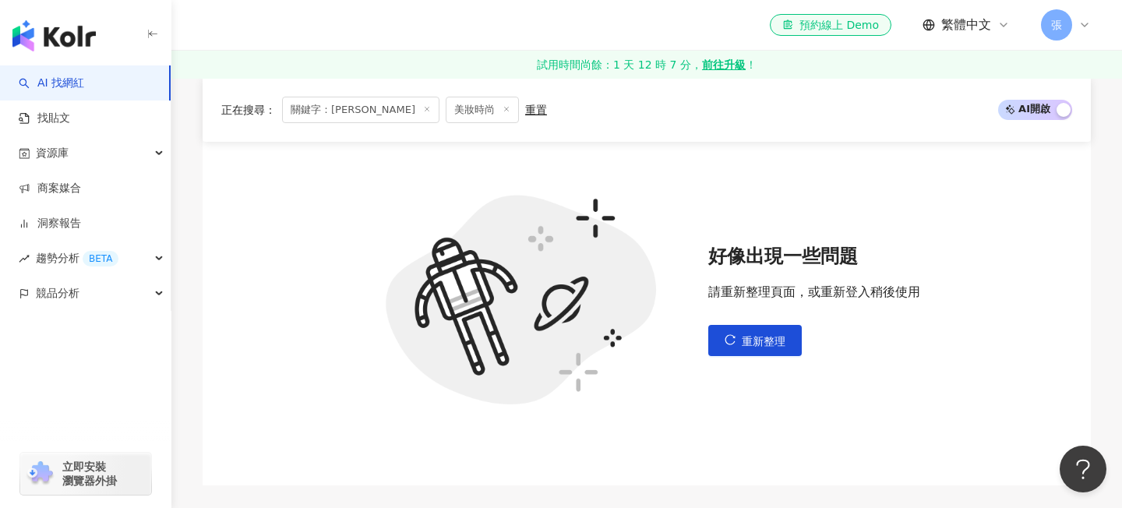
scroll to position [275, 0]
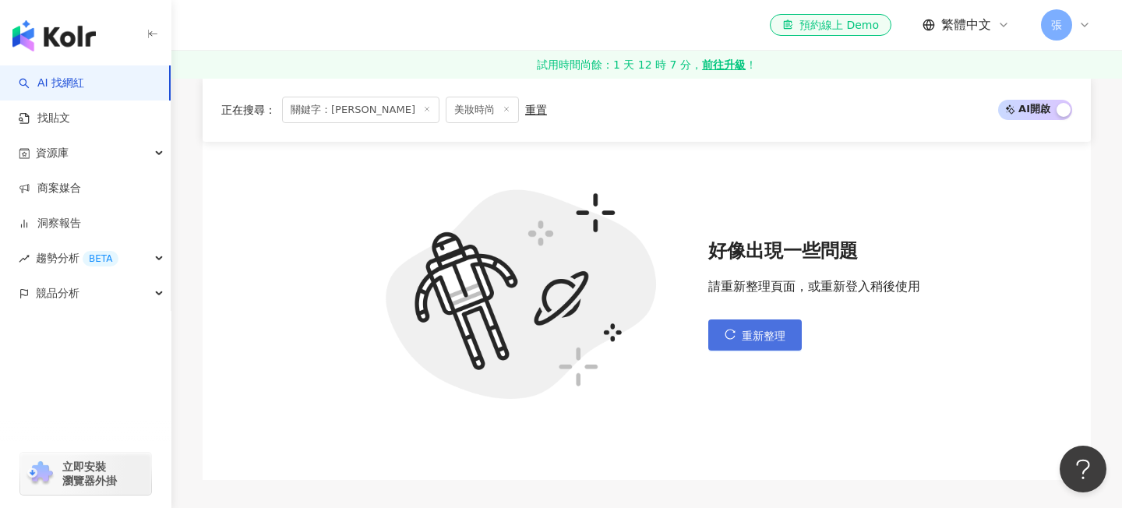
click at [730, 326] on button "重新整理" at bounding box center [754, 334] width 93 height 31
click at [768, 322] on button "重新整理" at bounding box center [754, 334] width 93 height 31
click at [749, 340] on span "重新整理" at bounding box center [764, 336] width 44 height 12
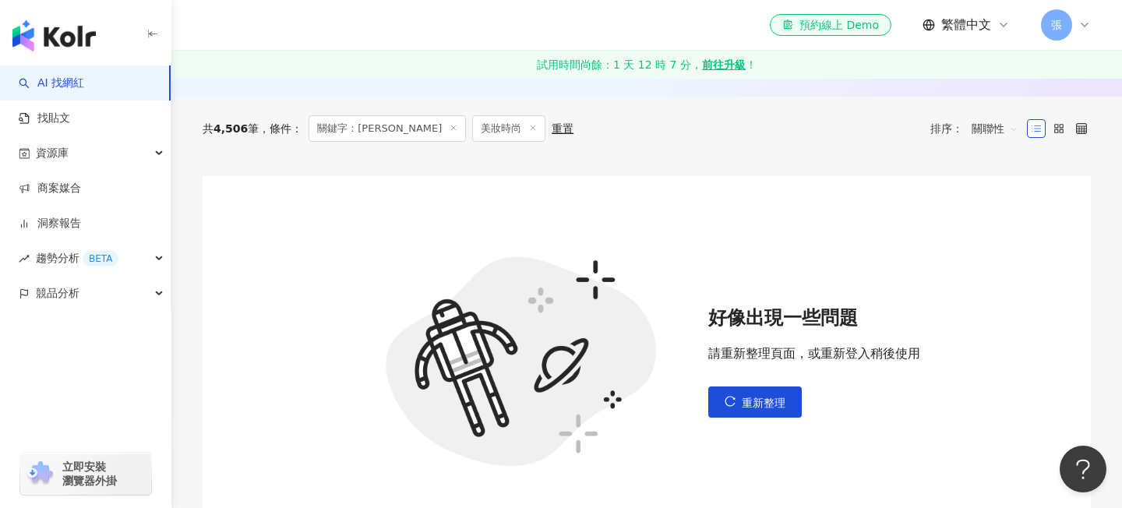
scroll to position [0, 0]
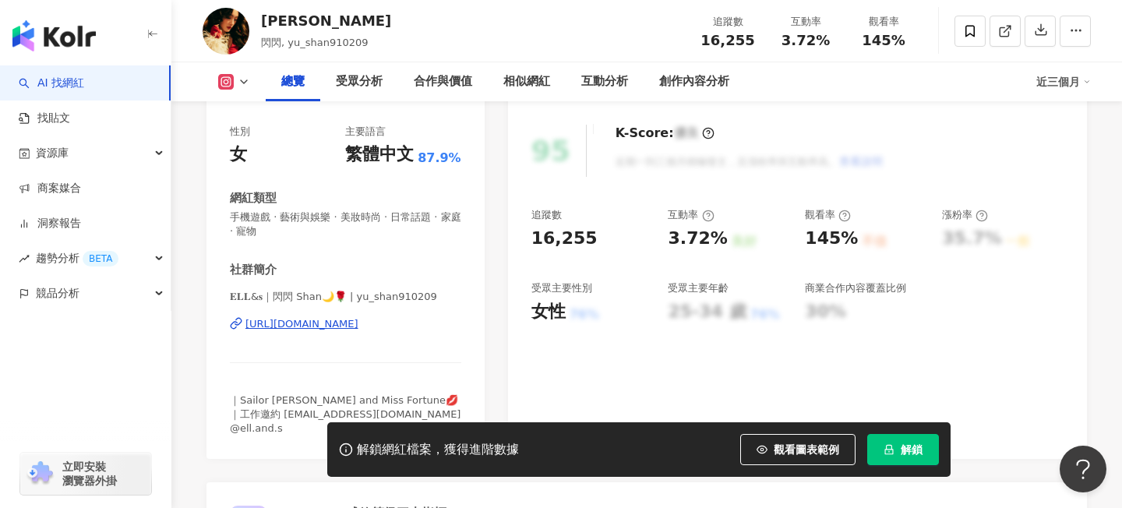
scroll to position [220, 0]
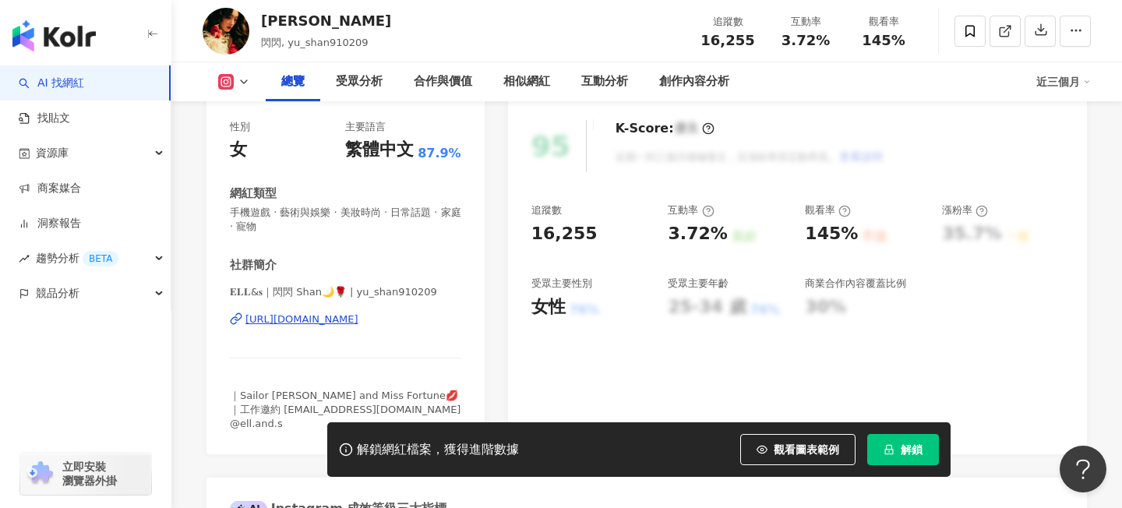
click at [358, 322] on div "https://www.instagram.com/yu_shan910209/" at bounding box center [301, 319] width 113 height 14
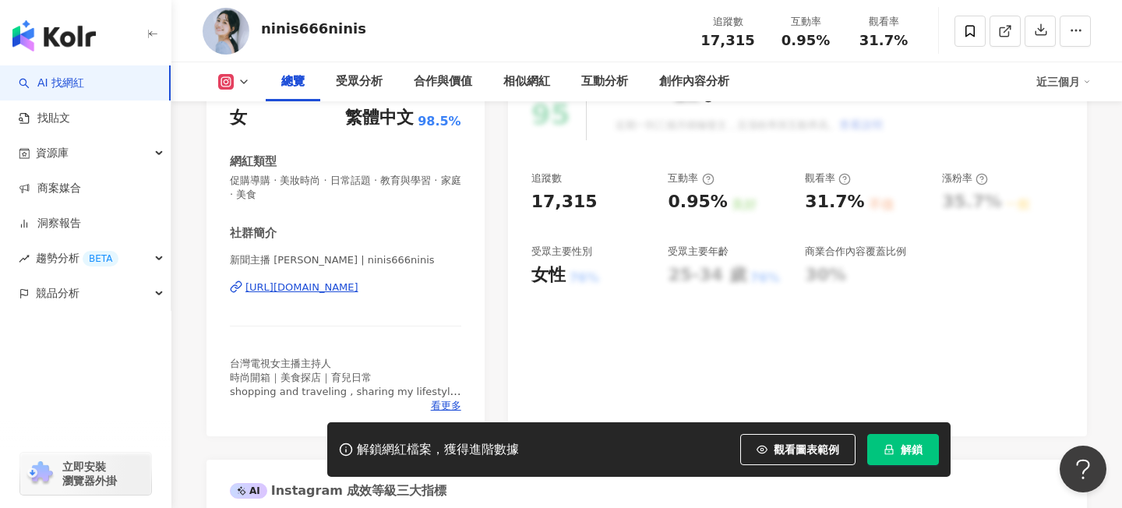
scroll to position [254, 0]
click at [358, 285] on div "https://www.instagram.com/ninis666ninis/" at bounding box center [301, 286] width 113 height 14
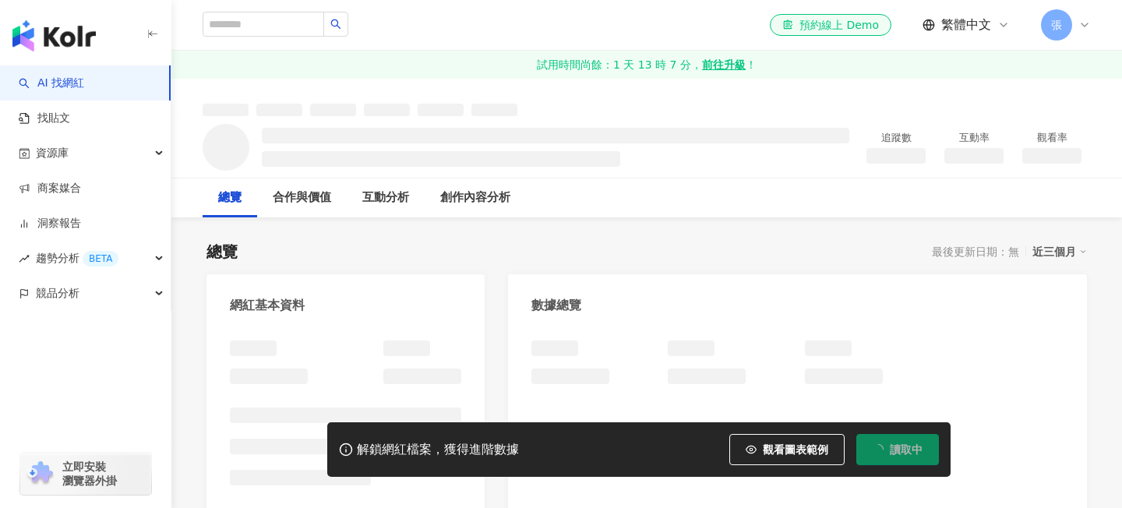
scroll to position [37, 0]
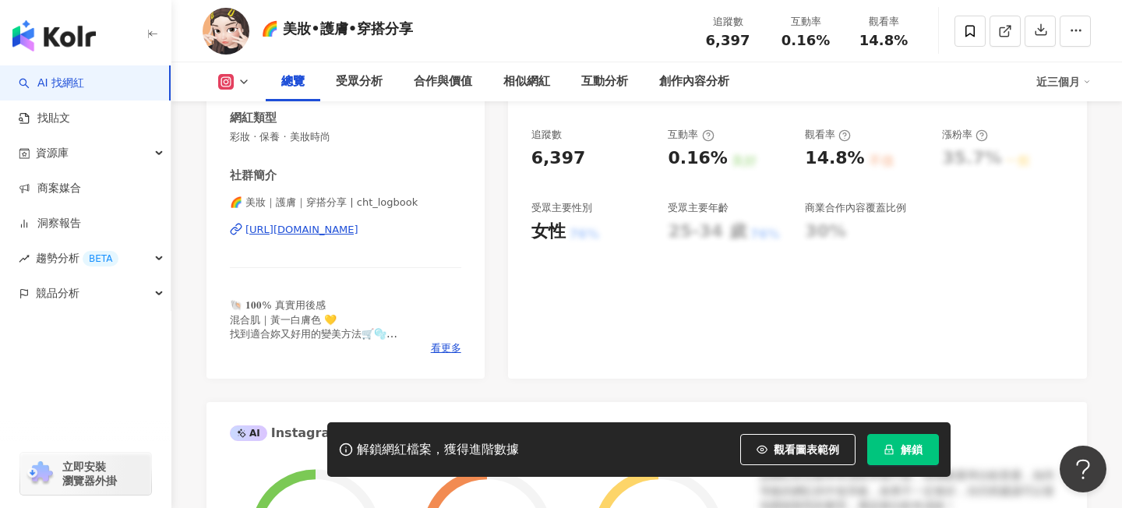
scroll to position [231, 0]
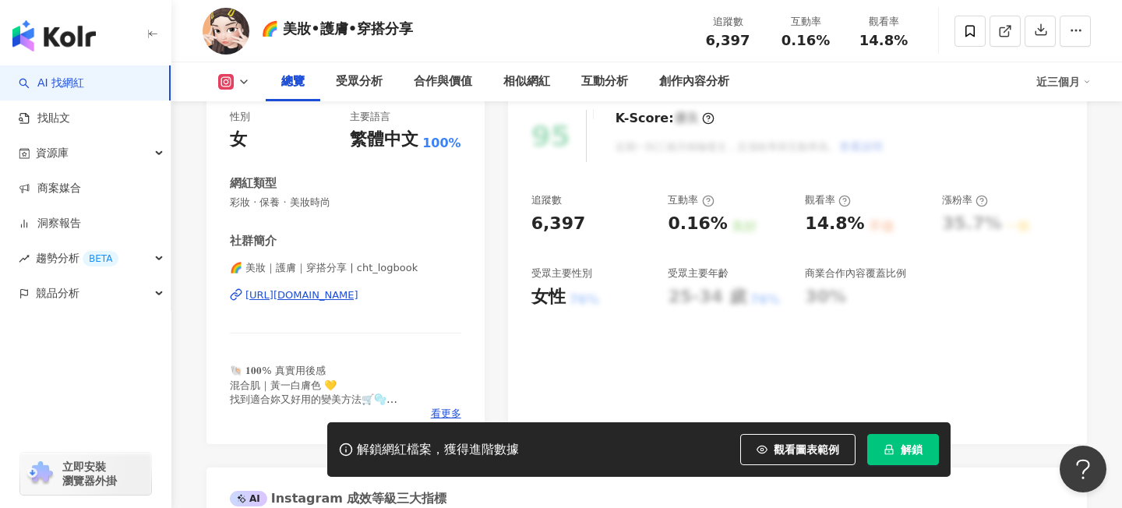
click at [358, 292] on div "https://www.instagram.com/cht_logbook/" at bounding box center [301, 295] width 113 height 14
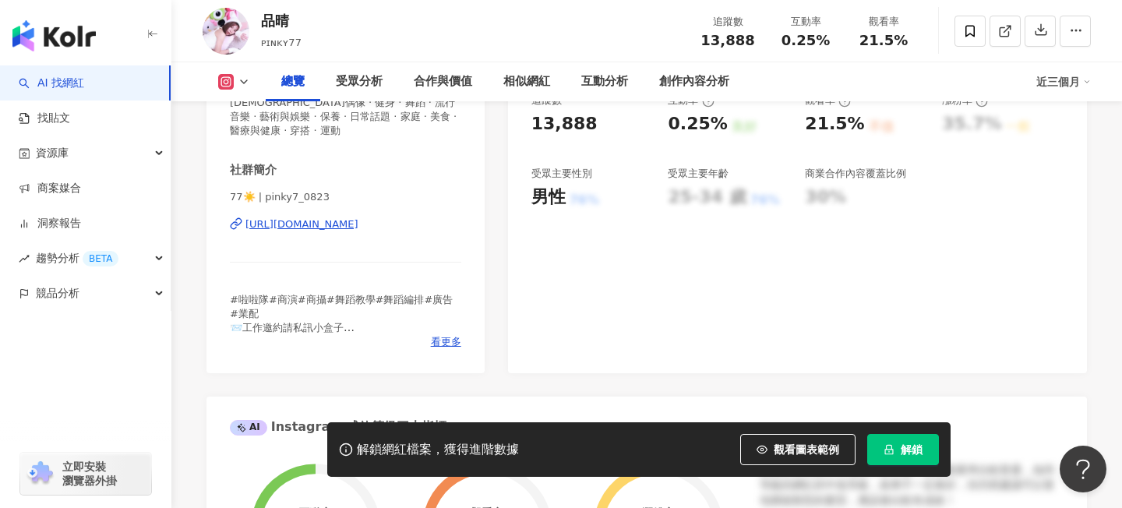
click at [358, 222] on div "https://www.instagram.com/pinky7_0823/" at bounding box center [301, 224] width 113 height 14
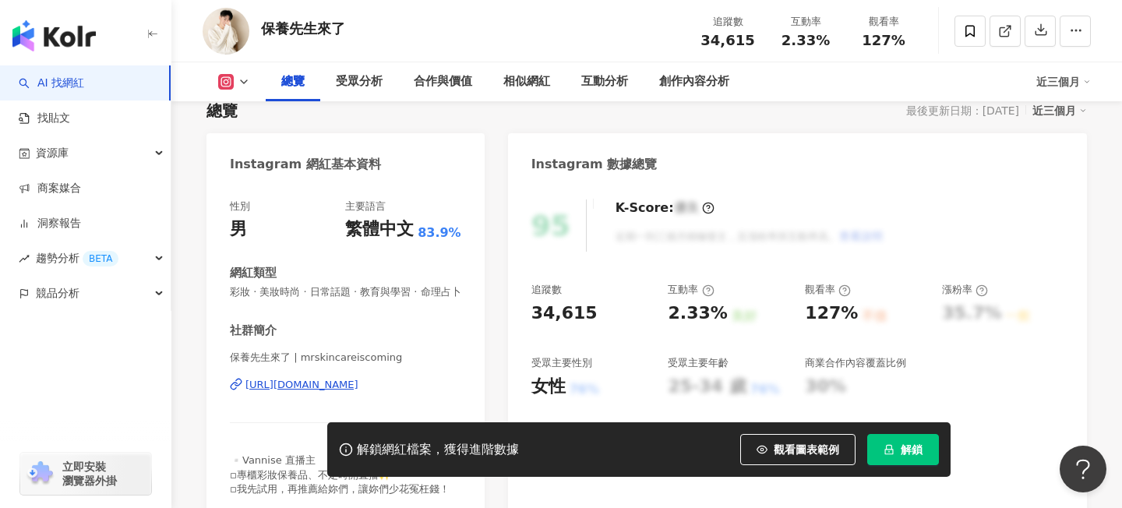
scroll to position [199, 0]
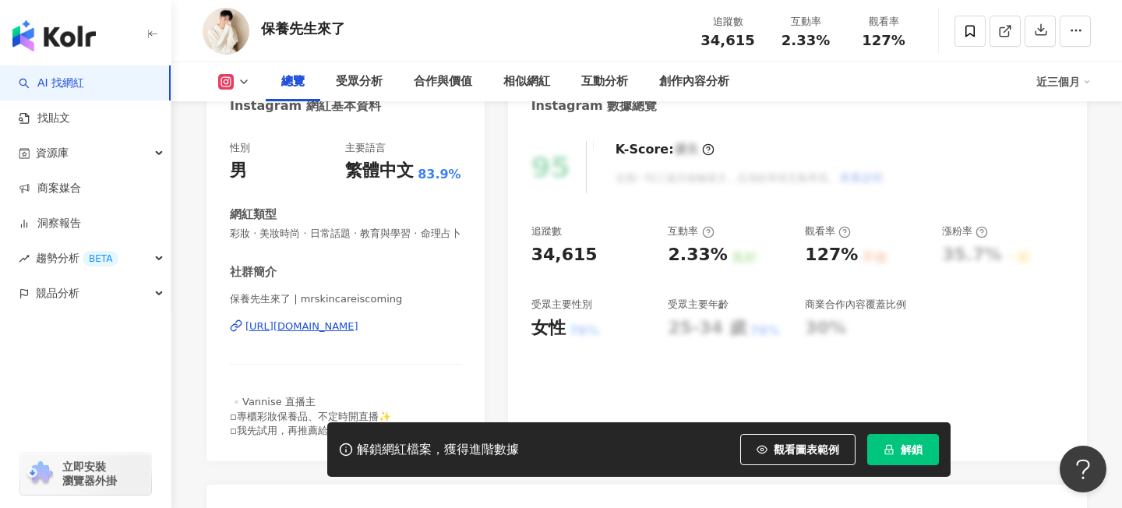
click at [358, 333] on div "https://www.instagram.com/mrskincareiscoming/" at bounding box center [301, 326] width 113 height 14
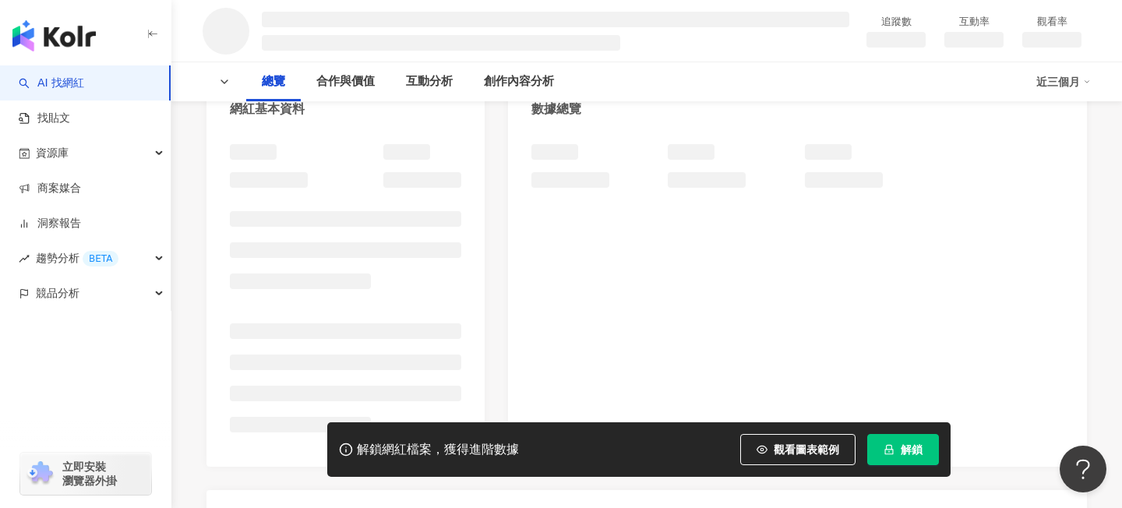
scroll to position [279, 0]
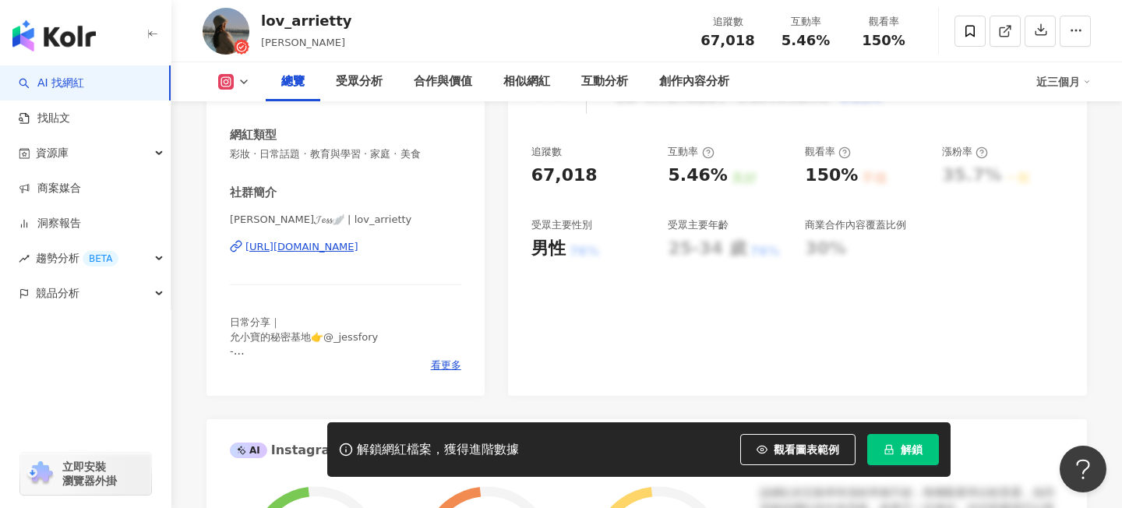
scroll to position [312, 0]
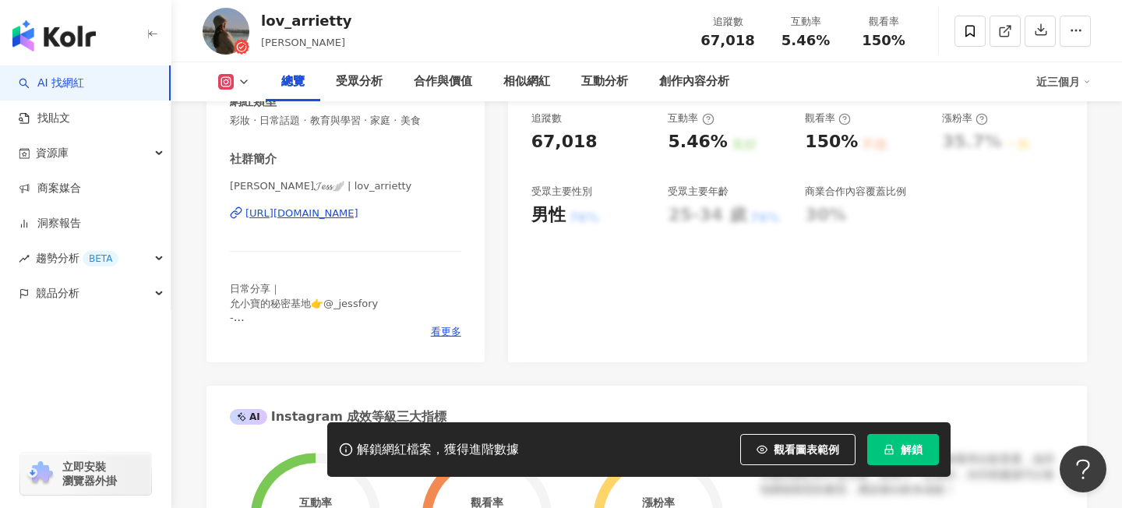
click at [358, 217] on div "[URL][DOMAIN_NAME]" at bounding box center [301, 213] width 113 height 14
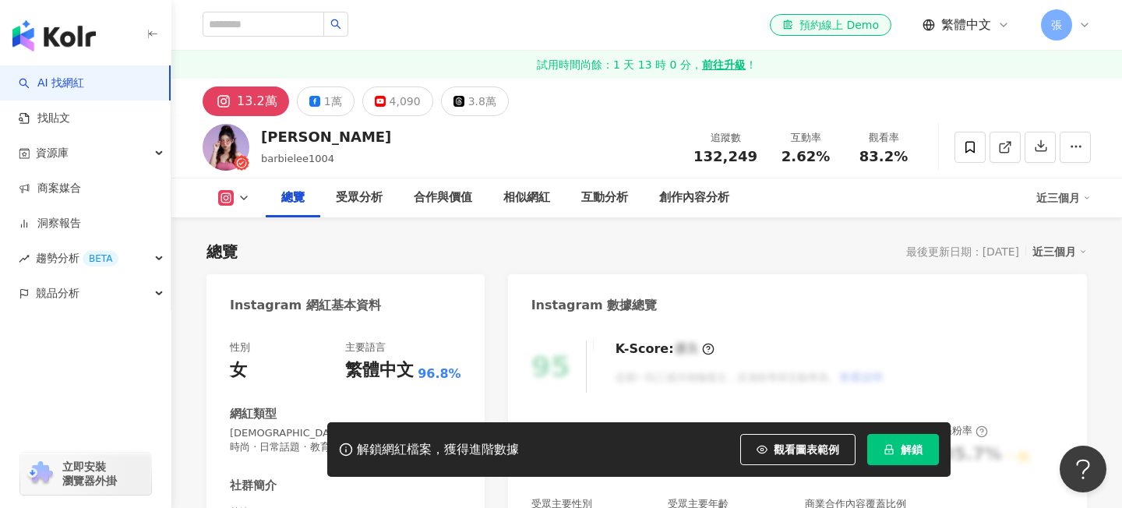
scroll to position [347, 0]
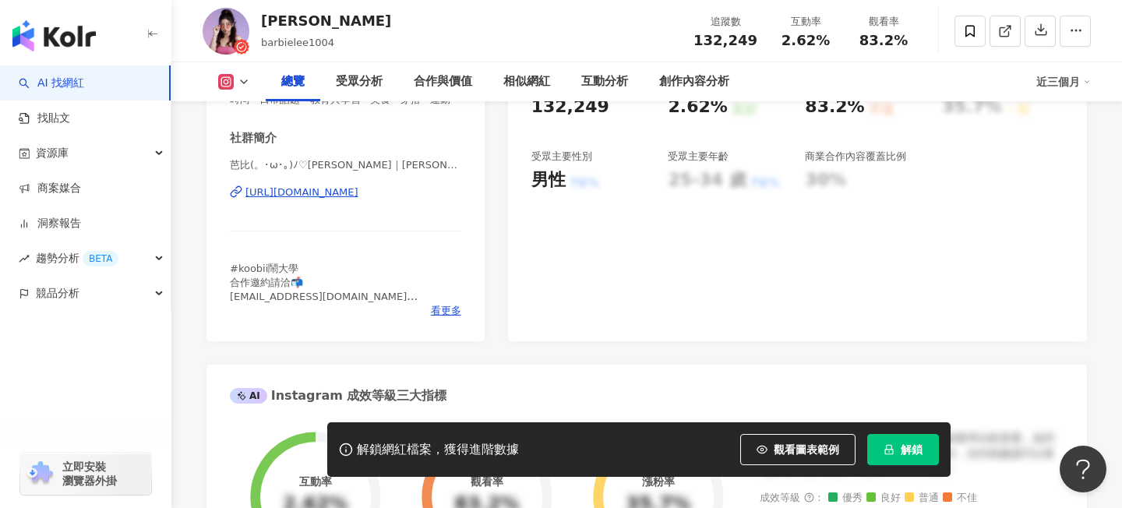
click at [358, 190] on div "[URL][DOMAIN_NAME]" at bounding box center [301, 192] width 113 height 14
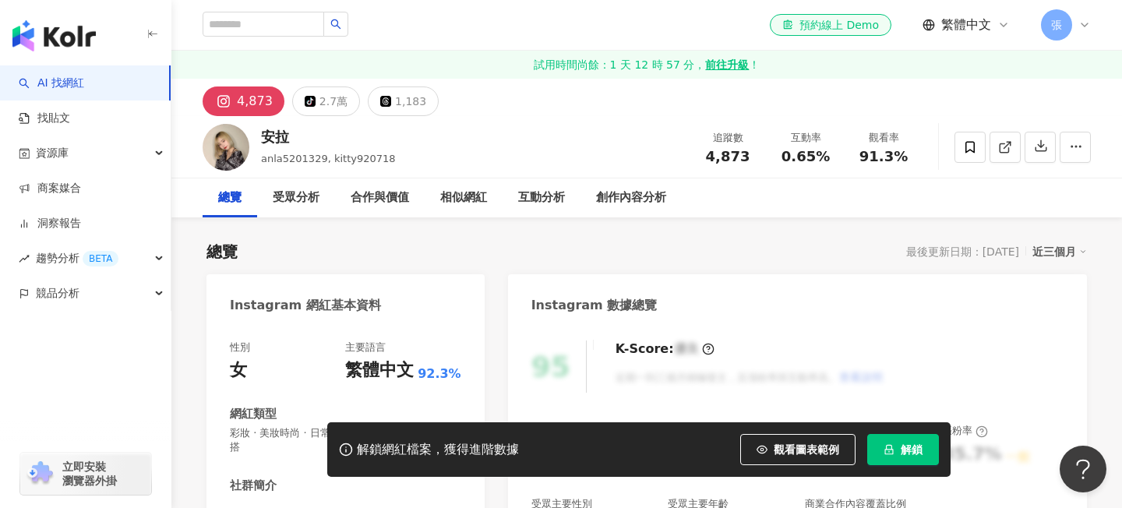
scroll to position [269, 0]
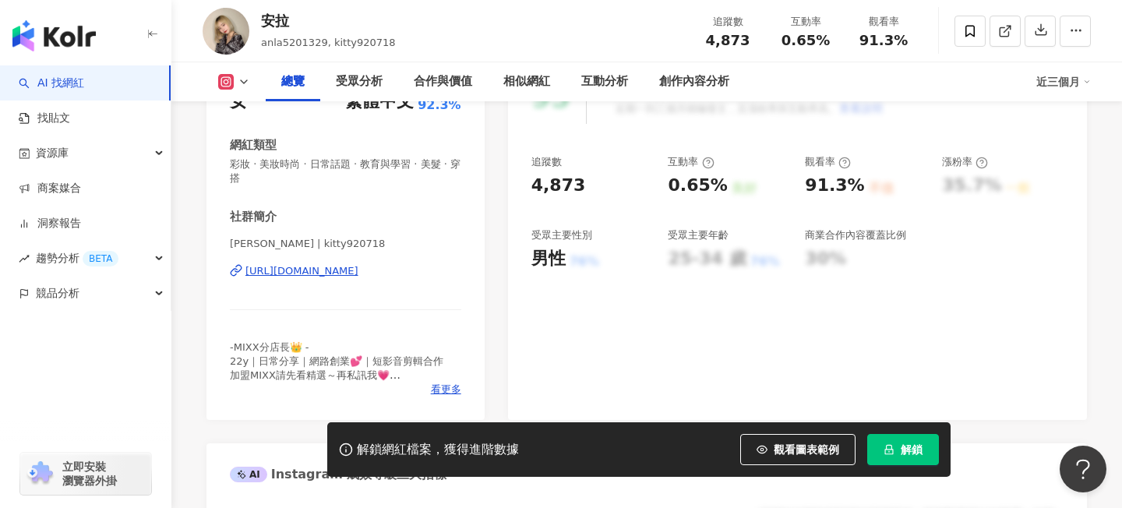
click at [358, 274] on div "[URL][DOMAIN_NAME]" at bounding box center [301, 271] width 113 height 14
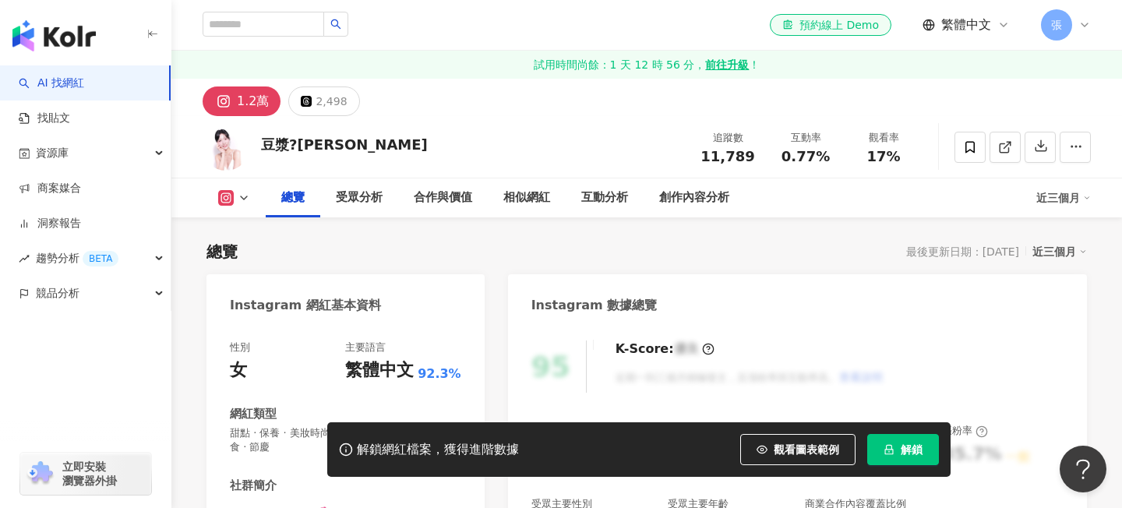
scroll to position [298, 0]
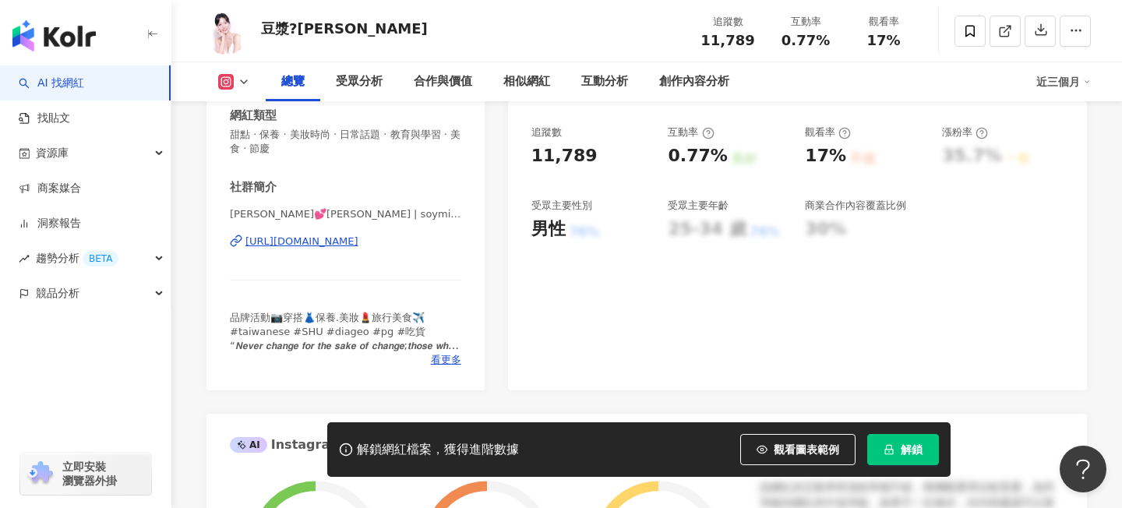
click at [358, 238] on div "https://www.instagram.com/soymilk427/" at bounding box center [301, 241] width 113 height 14
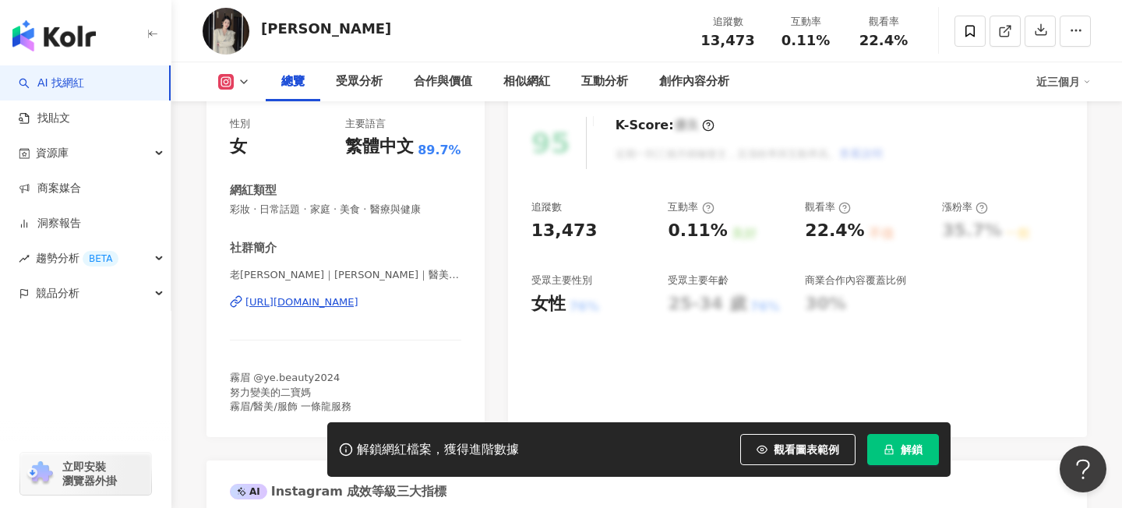
scroll to position [241, 0]
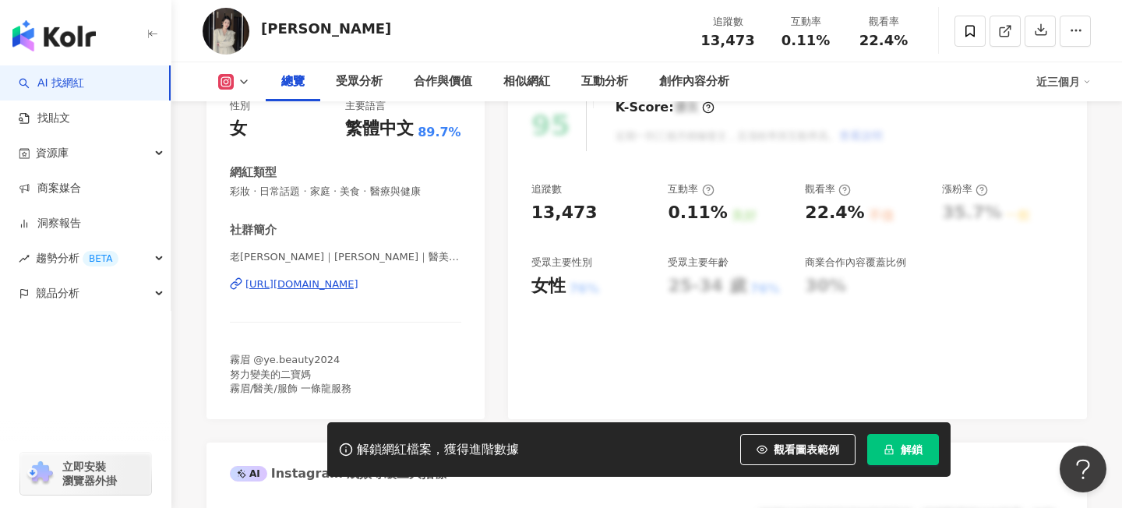
click at [358, 279] on div "https://www.instagram.com/jessicaye0417/" at bounding box center [301, 284] width 113 height 14
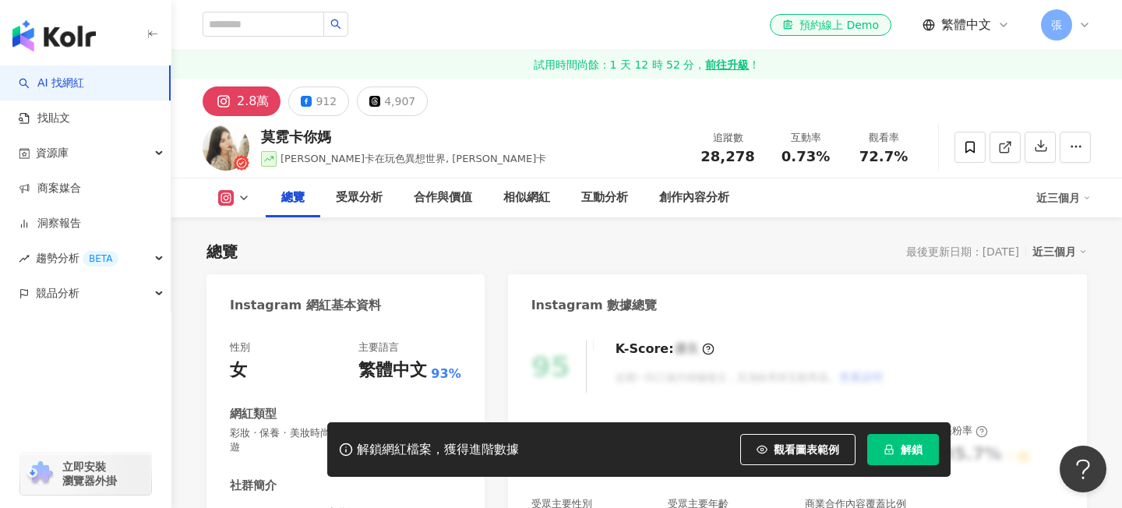
scroll to position [163, 0]
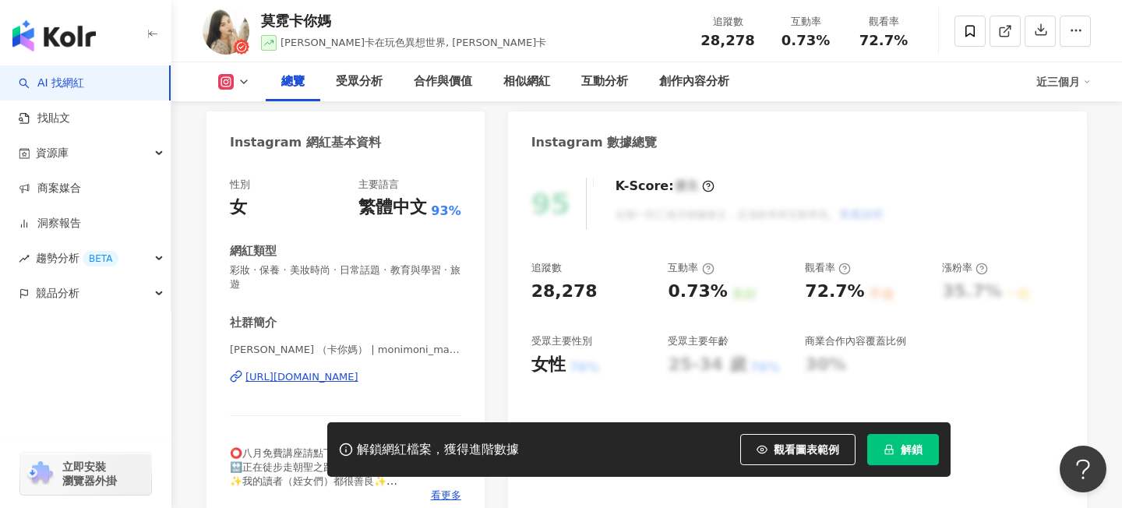
click at [345, 375] on div "https://www.instagram.com/monimoni_makeup/" at bounding box center [301, 377] width 113 height 14
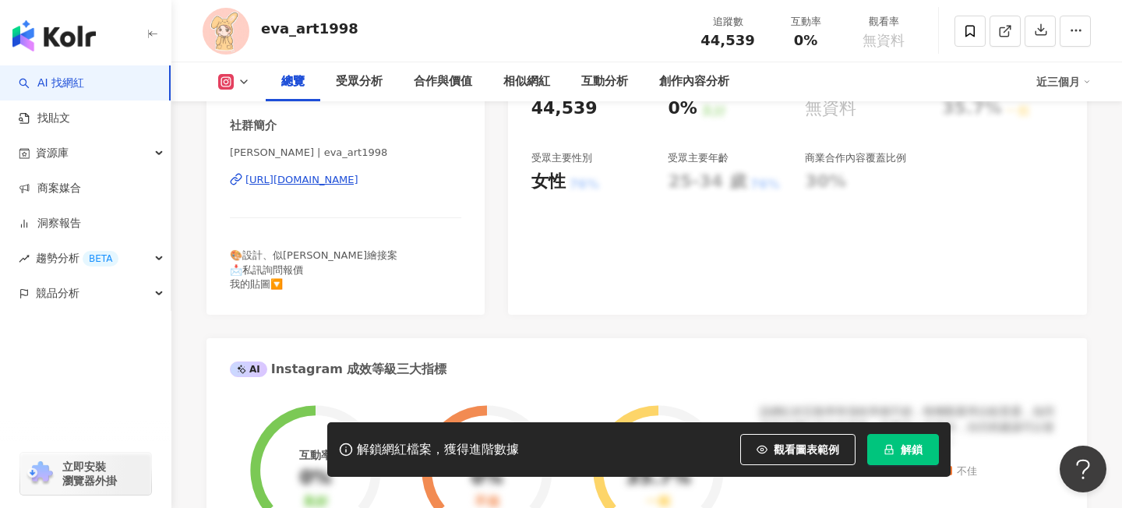
click at [350, 185] on div "[URL][DOMAIN_NAME]" at bounding box center [301, 180] width 113 height 14
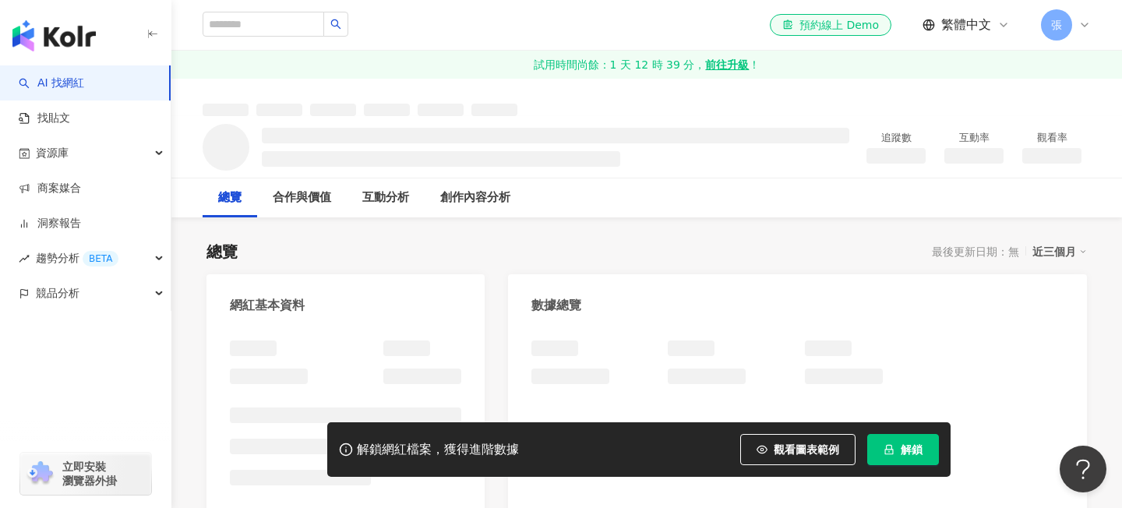
scroll to position [55, 0]
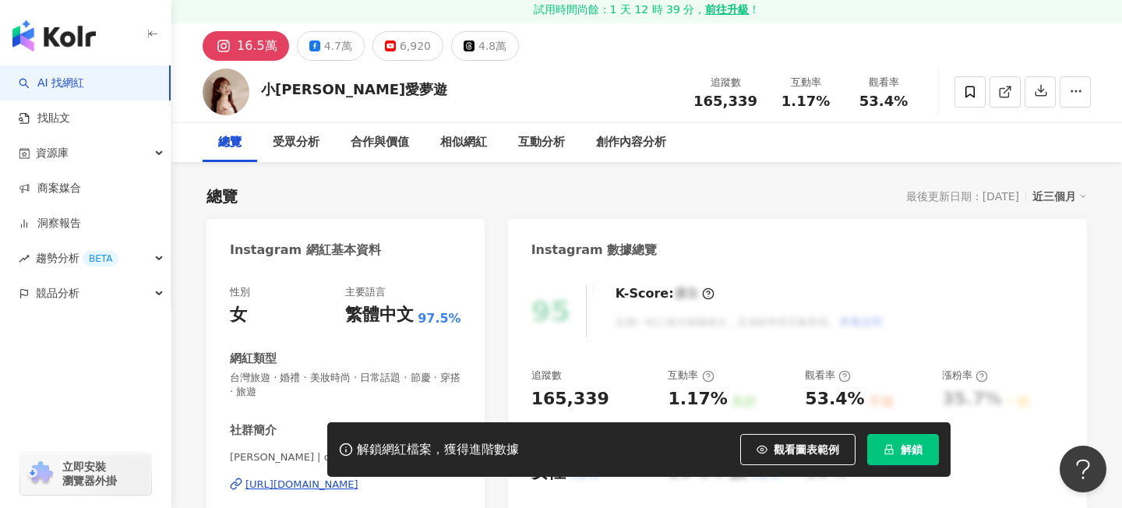
scroll to position [210, 0]
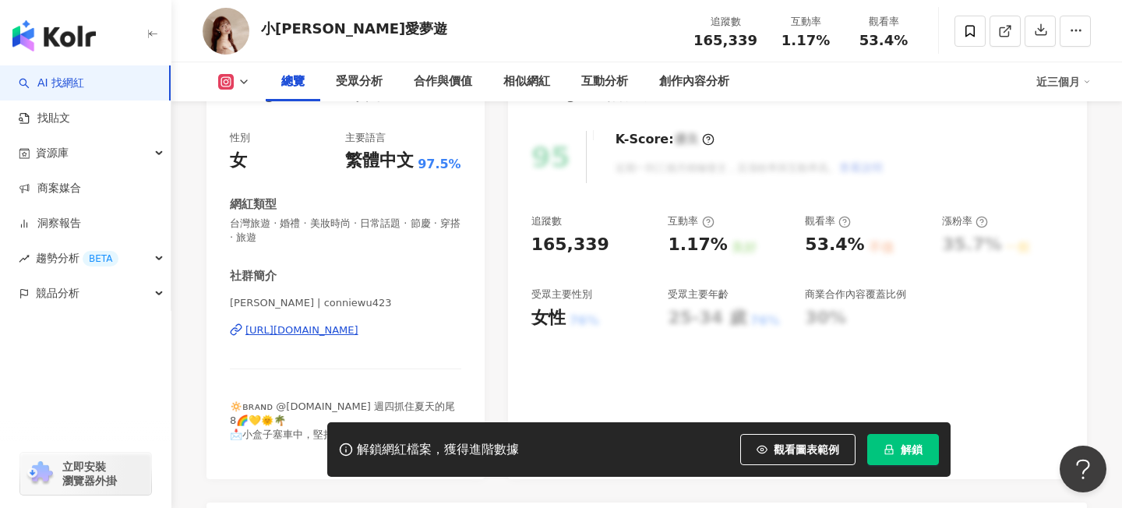
click at [358, 334] on div "[URL][DOMAIN_NAME]" at bounding box center [301, 330] width 113 height 14
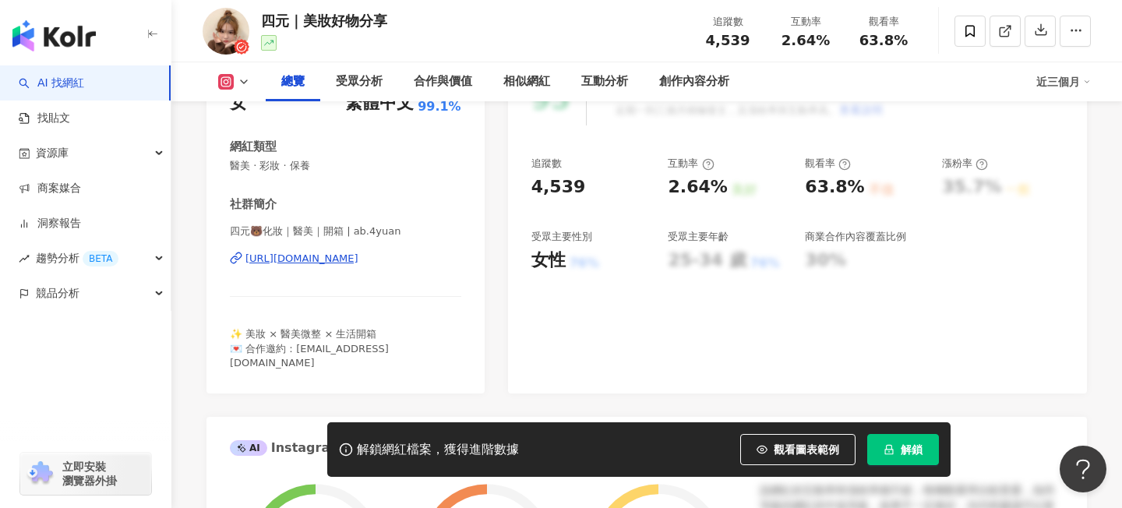
click at [358, 265] on div "https://www.instagram.com/ab.4yuan/" at bounding box center [301, 259] width 113 height 14
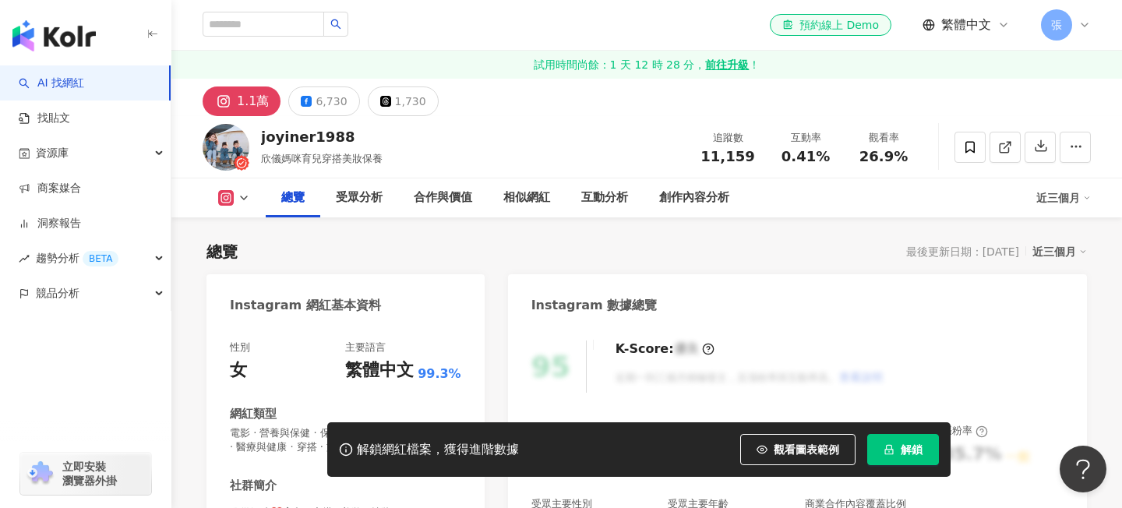
scroll to position [242, 0]
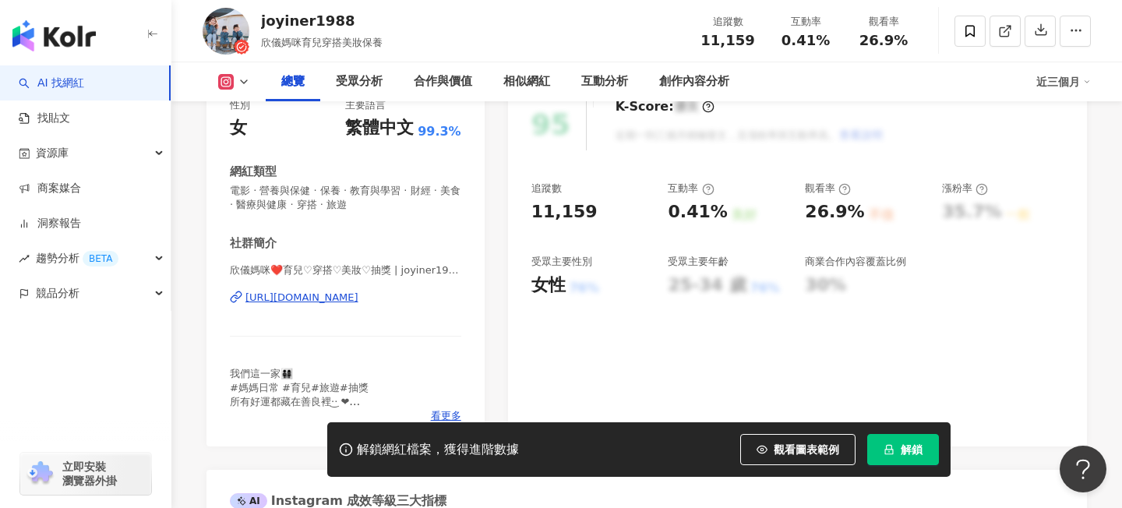
click at [358, 296] on div "https://www.instagram.com/joyiner1988/" at bounding box center [301, 298] width 113 height 14
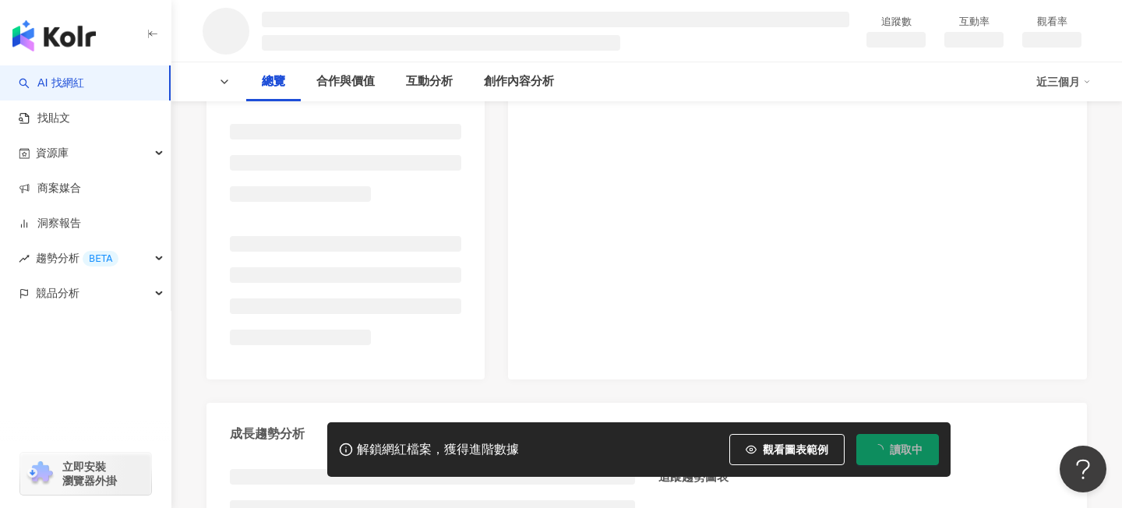
scroll to position [281, 0]
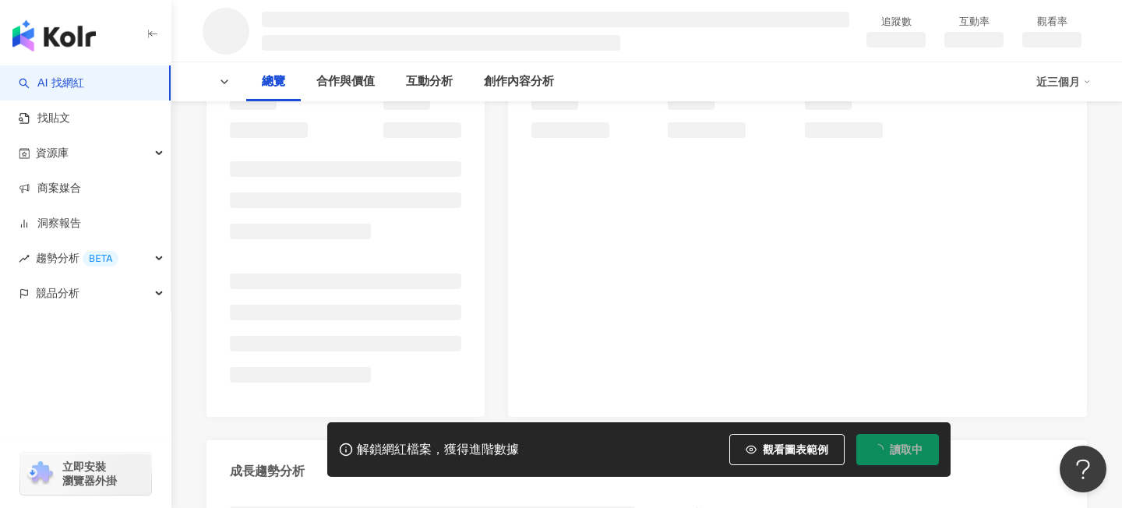
scroll to position [313, 0]
